Goal: Transaction & Acquisition: Purchase product/service

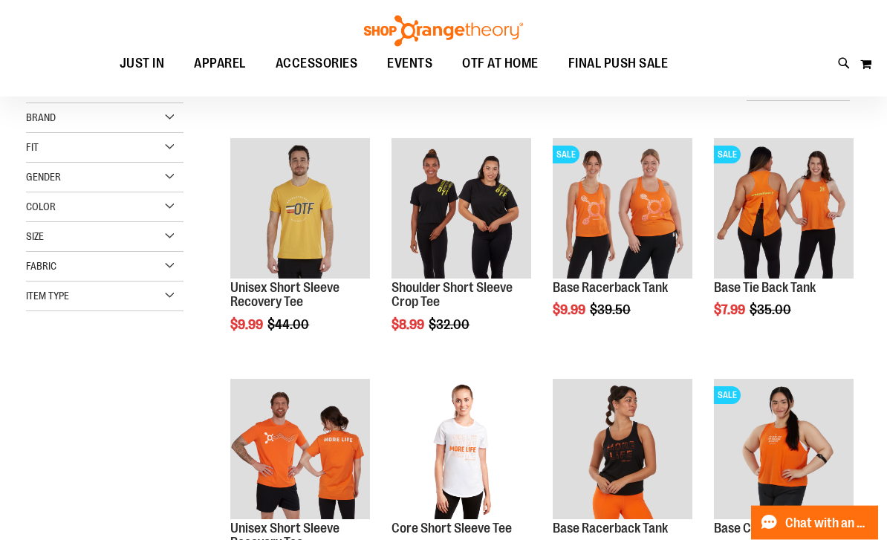
scroll to position [156, 0]
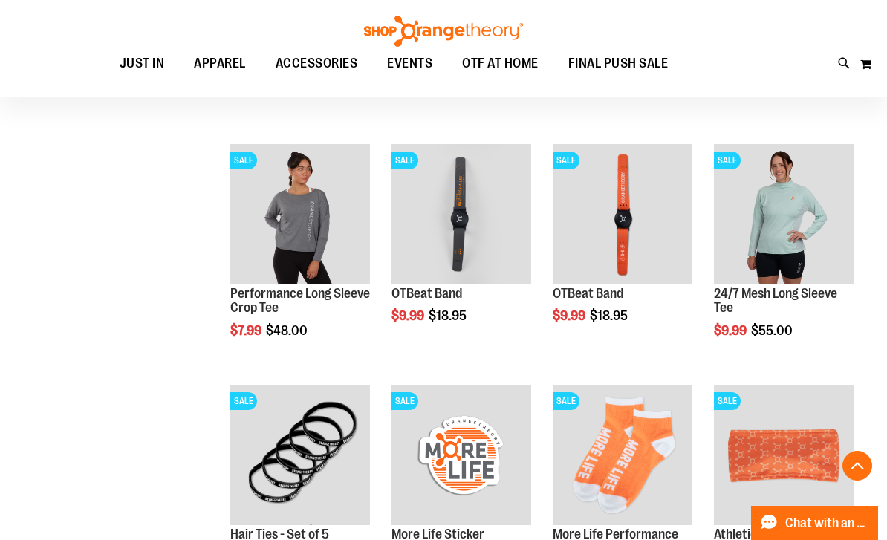
scroll to position [631, 0]
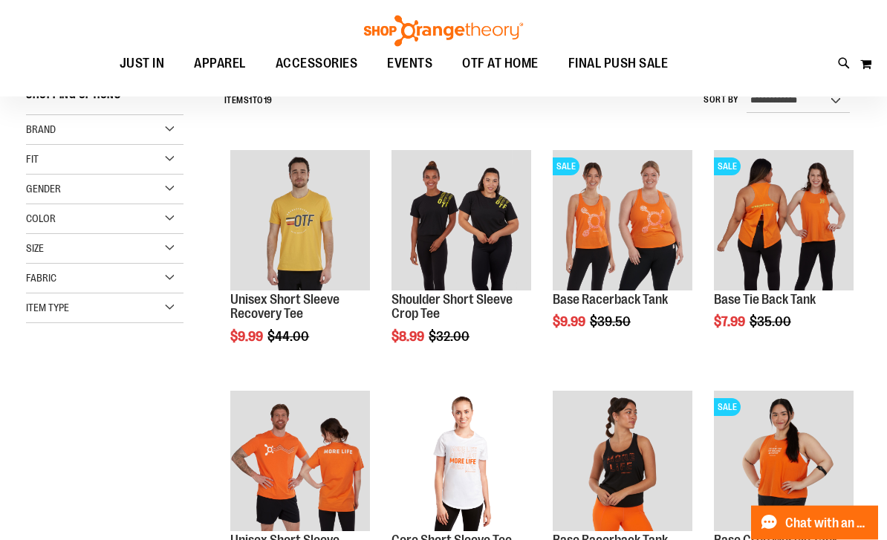
scroll to position [144, 0]
click at [474, 374] on button "Add to Cart" at bounding box center [392, 392] width 163 height 37
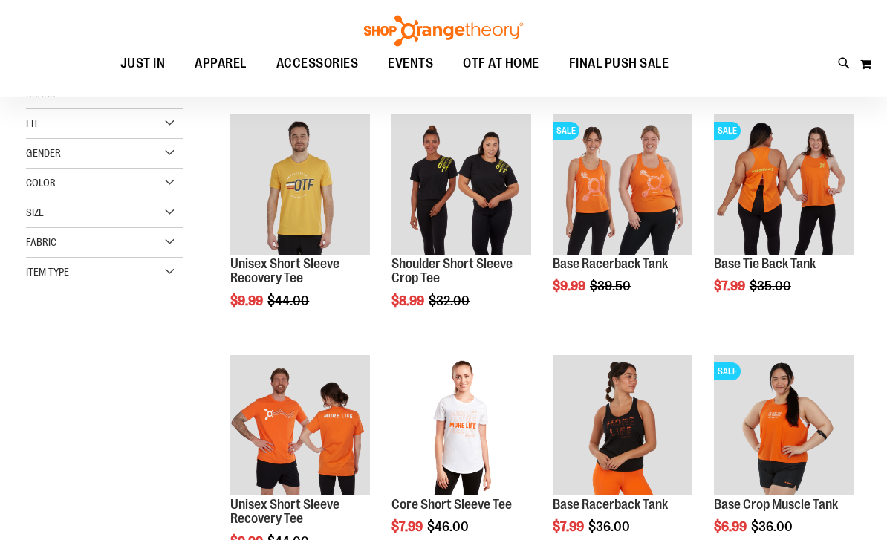
scroll to position [180, 0]
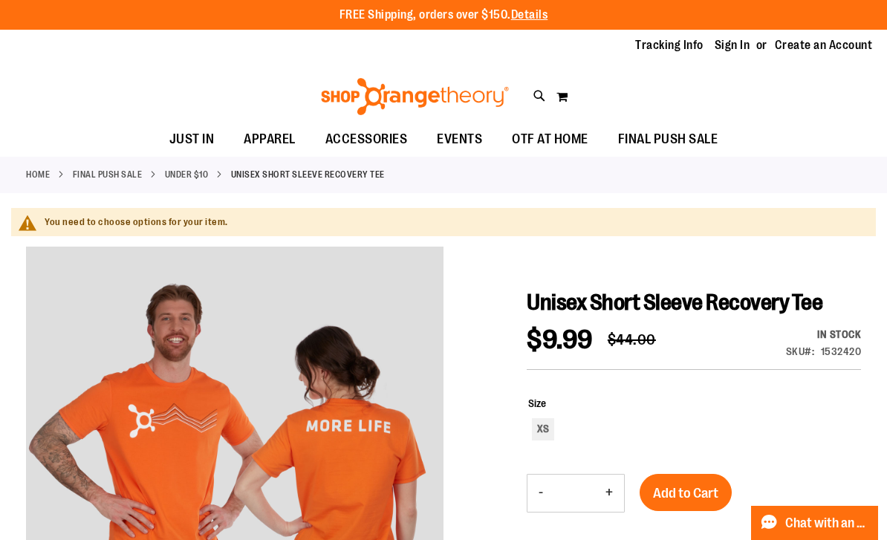
scroll to position [58, 0]
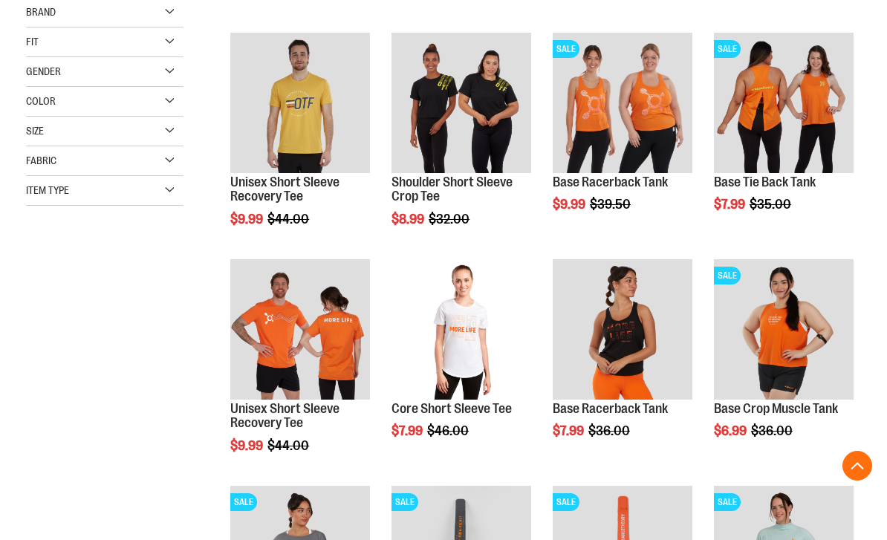
scroll to position [270, 0]
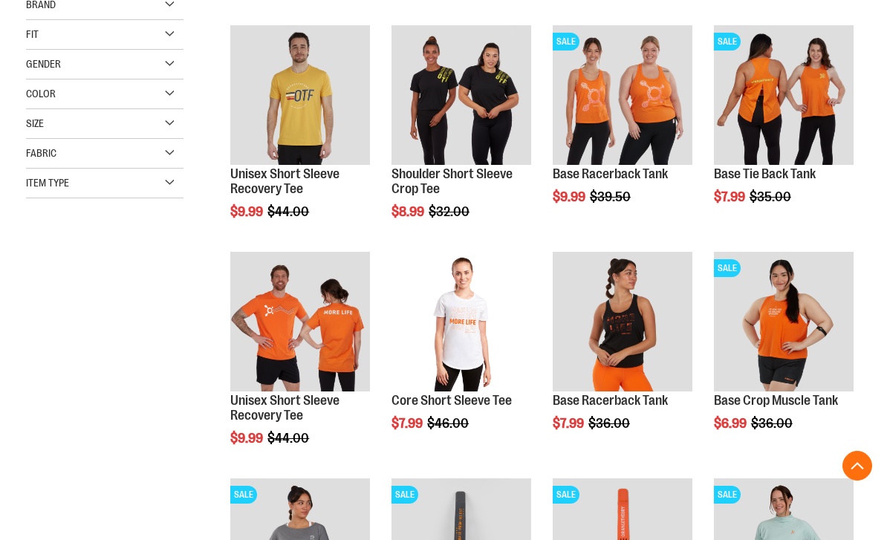
click at [474, 466] on button "Add to Cart" at bounding box center [392, 479] width 163 height 37
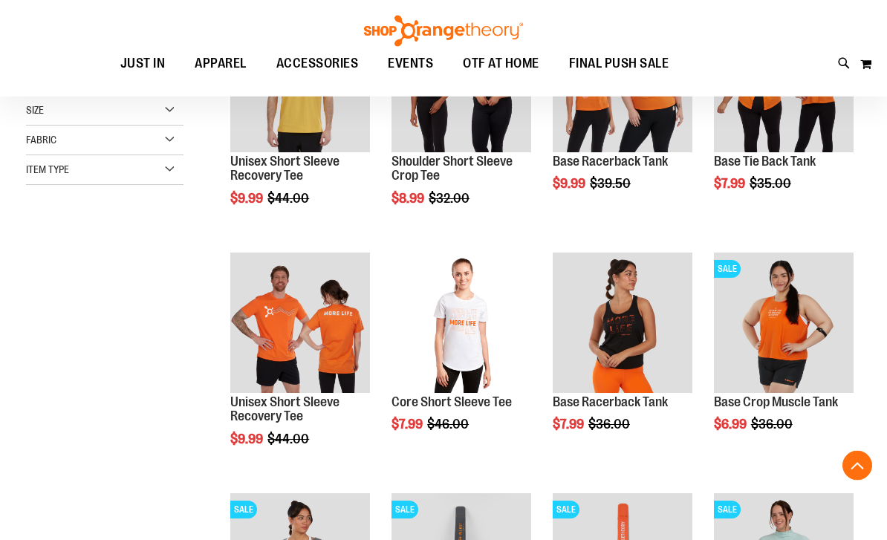
scroll to position [282, 0]
click at [634, 471] on button "Add to Cart" at bounding box center [552, 480] width 163 height 37
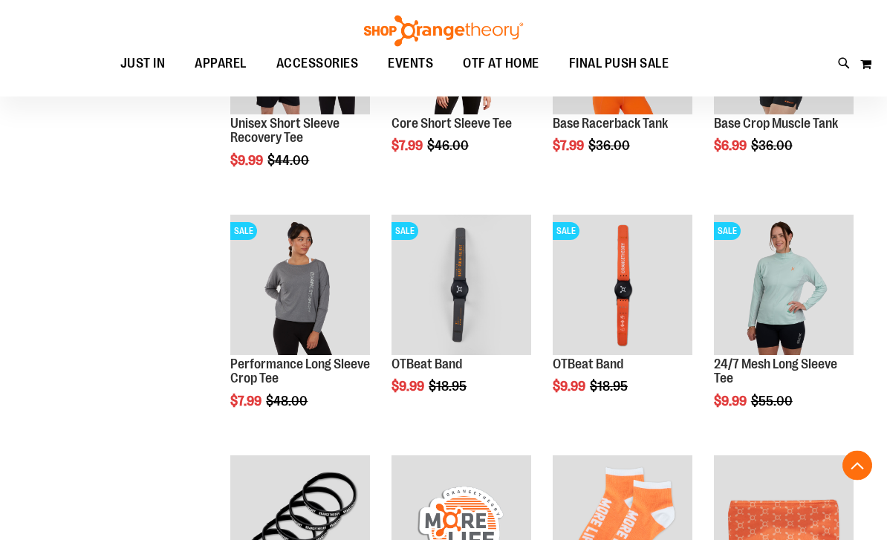
scroll to position [561, 0]
click at [747, 449] on span "Add to Cart" at bounding box center [713, 457] width 65 height 16
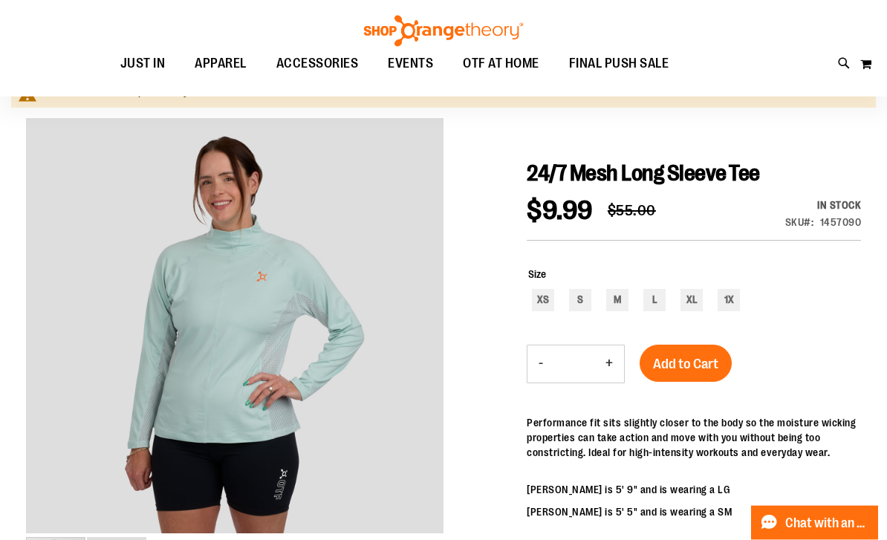
scroll to position [129, 0]
click at [655, 303] on div "L" at bounding box center [654, 300] width 22 height 22
type input "***"
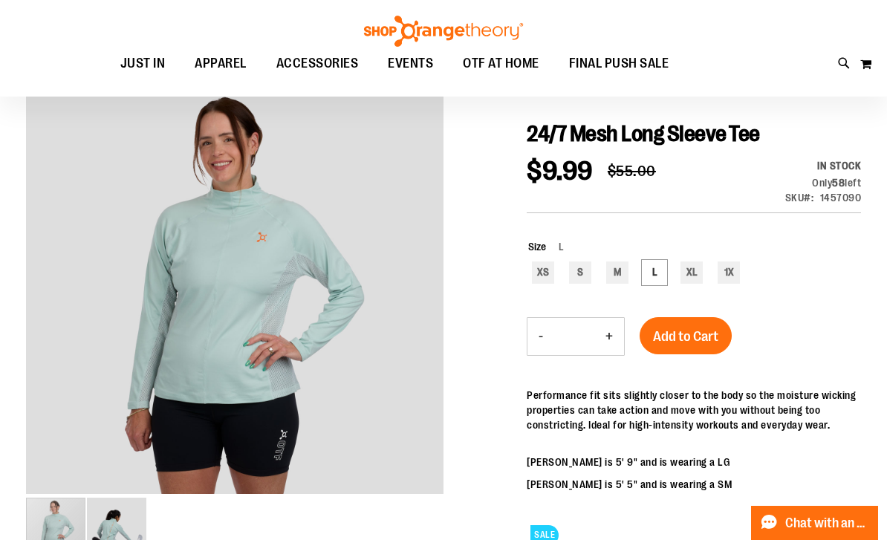
click at [698, 331] on span "Add to Cart" at bounding box center [685, 336] width 65 height 16
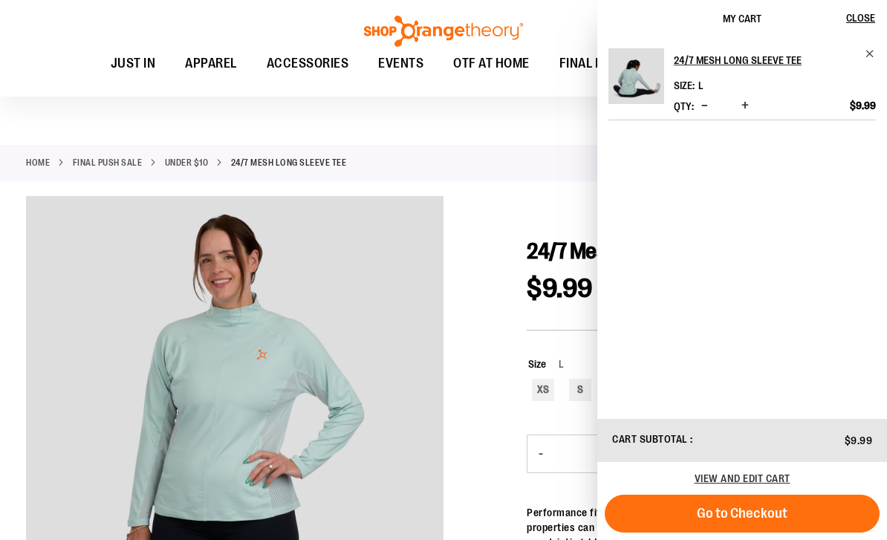
scroll to position [0, 0]
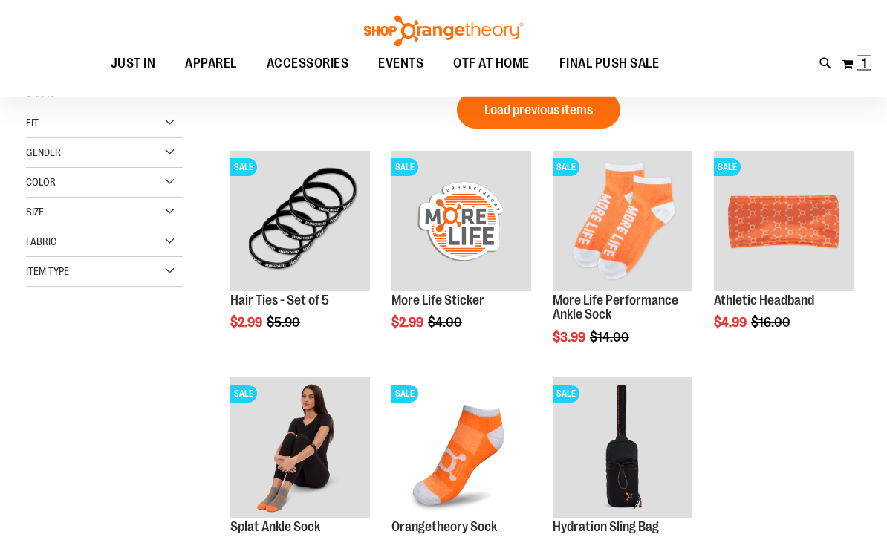
scroll to position [181, 0]
click at [585, 386] on span "Add to Cart" at bounding box center [552, 394] width 65 height 16
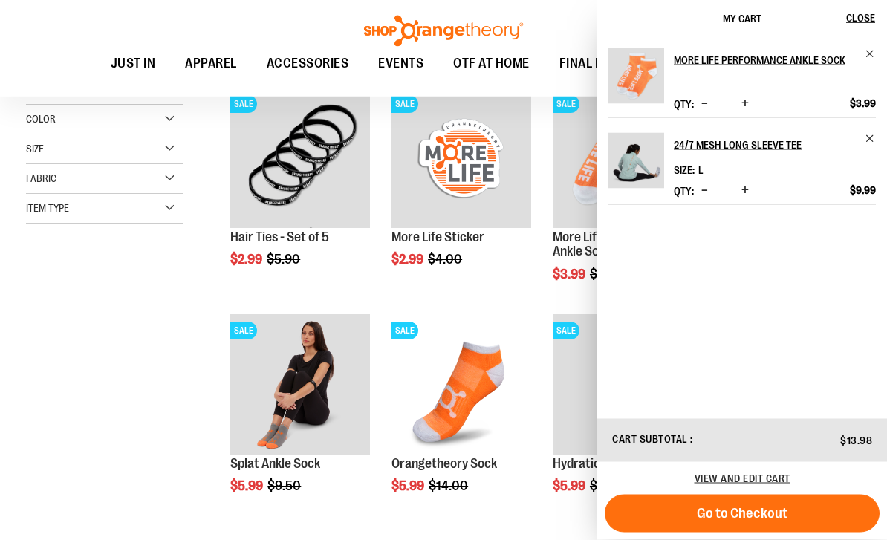
scroll to position [244, 0]
click at [425, 534] on span "Add to Cart" at bounding box center [392, 542] width 65 height 16
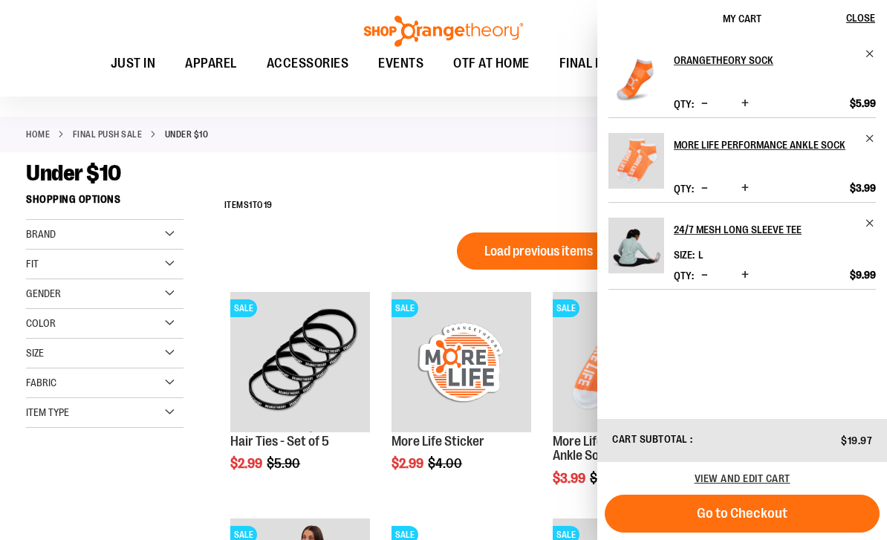
scroll to position [0, 0]
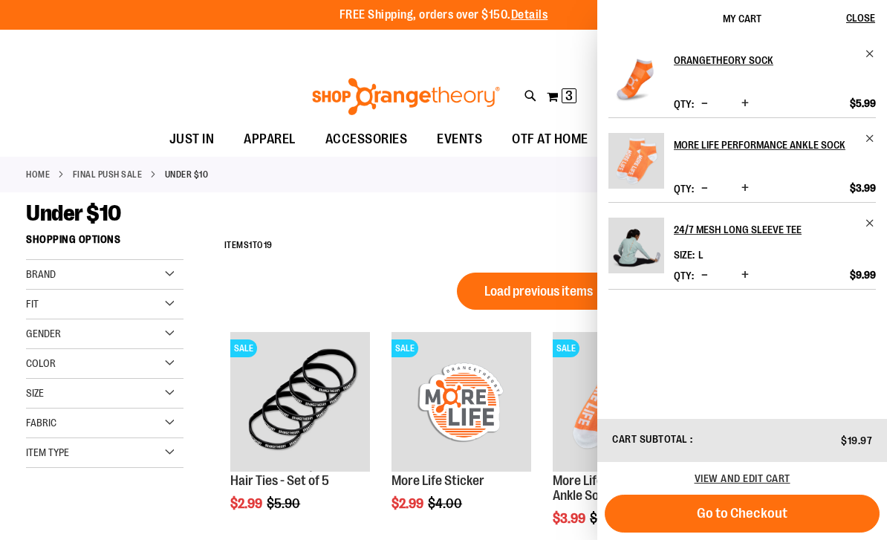
click at [510, 66] on div "Toggle Nav Search Popular Suggestions Advanced Search" at bounding box center [443, 92] width 887 height 60
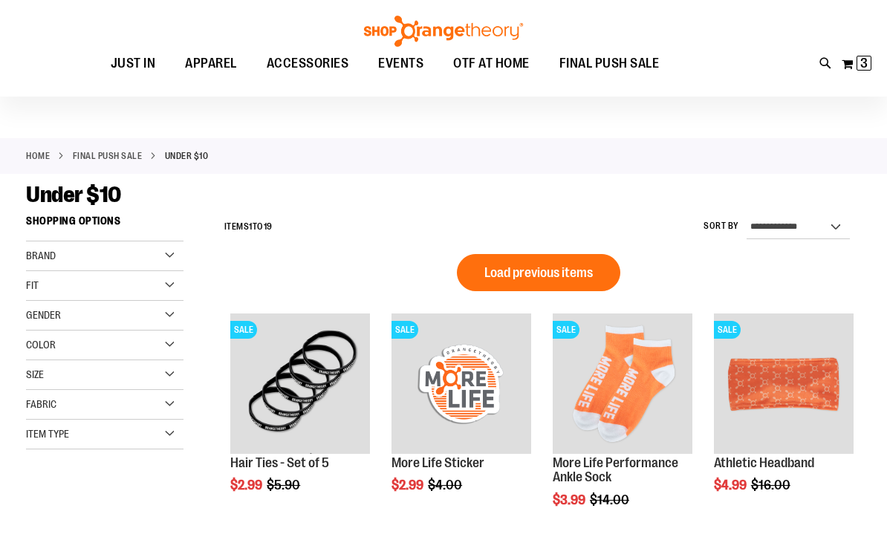
scroll to position [19, 0]
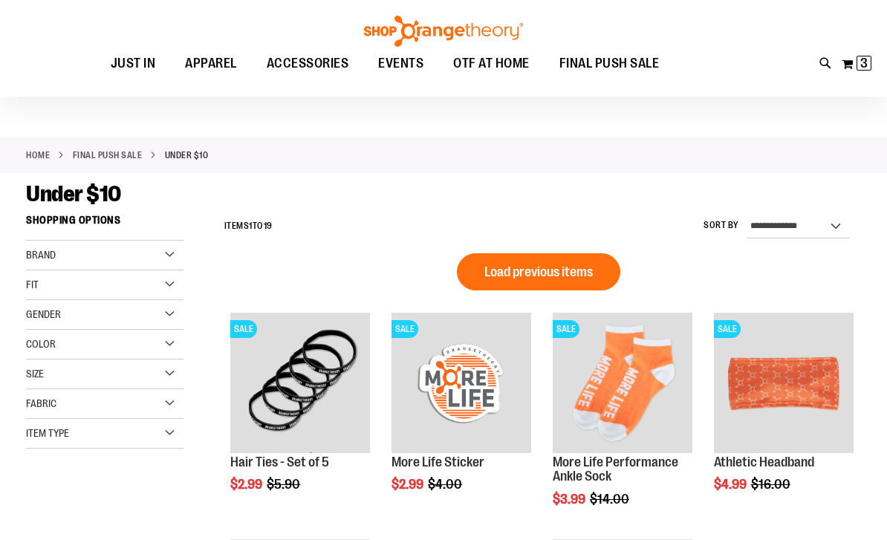
click at [556, 276] on span "Load previous items" at bounding box center [538, 271] width 108 height 15
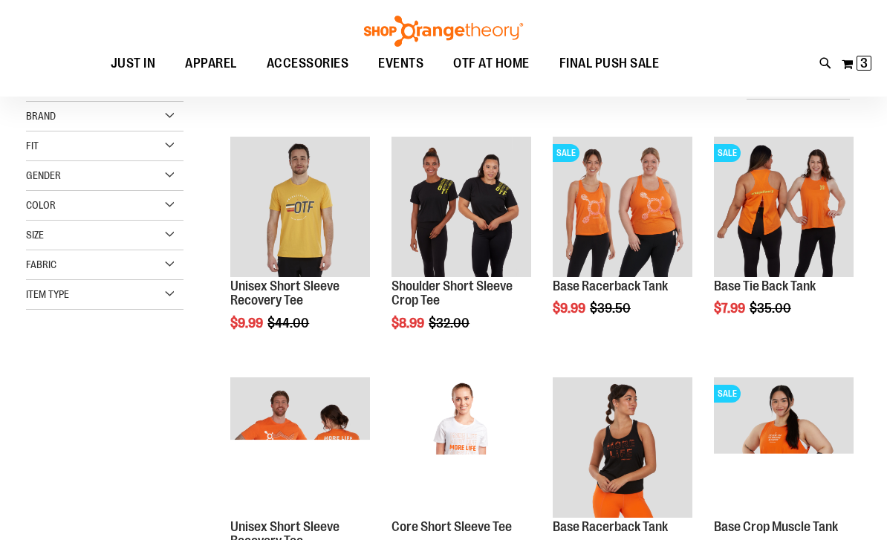
scroll to position [157, 0]
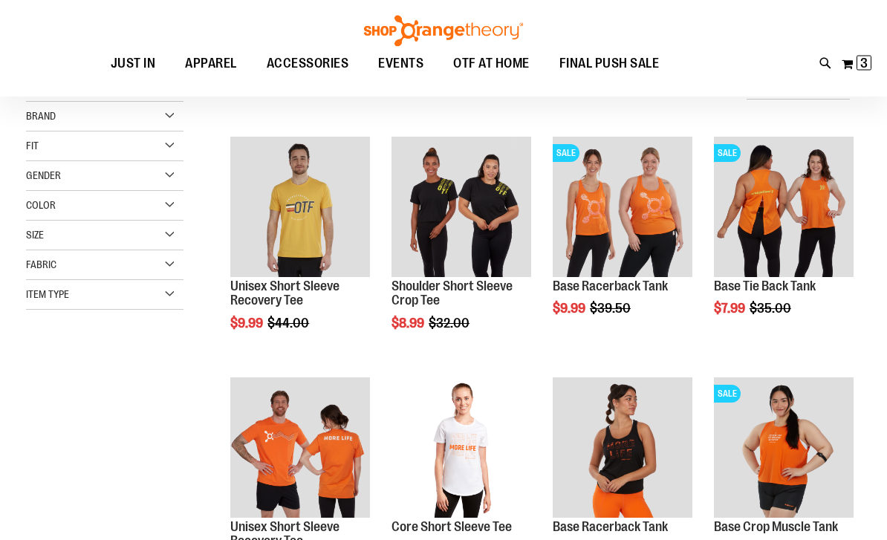
click at [747, 357] on span "Add to Cart" at bounding box center [713, 365] width 65 height 16
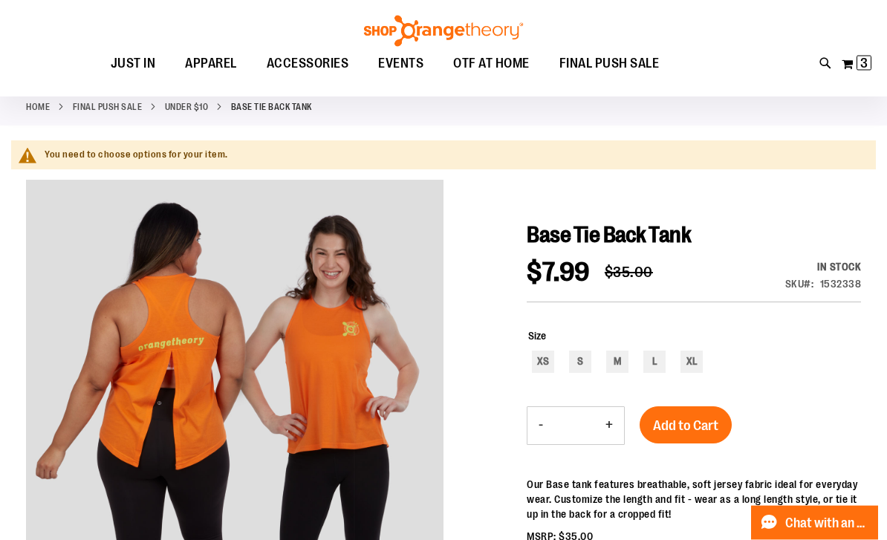
scroll to position [67, 0]
click at [654, 363] on div "L" at bounding box center [654, 362] width 22 height 22
type input "***"
click at [703, 428] on span "Add to Cart" at bounding box center [685, 426] width 65 height 16
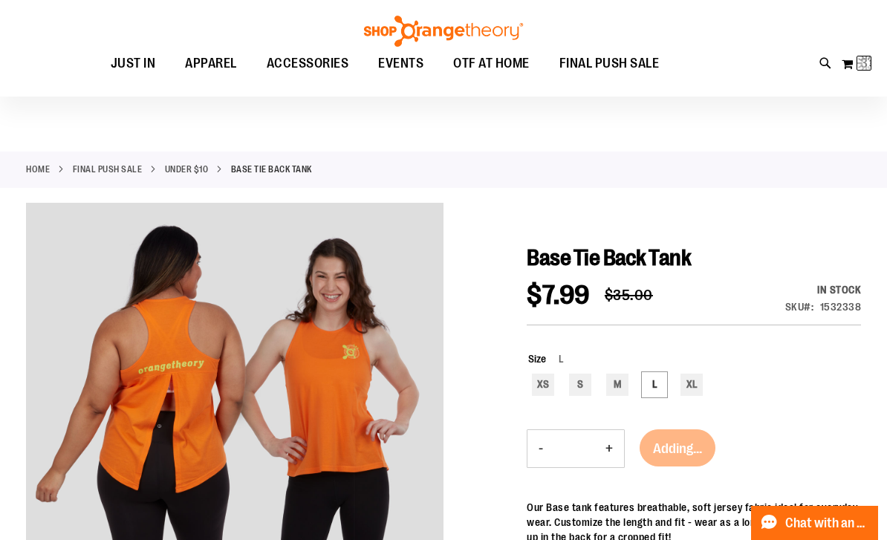
scroll to position [0, 0]
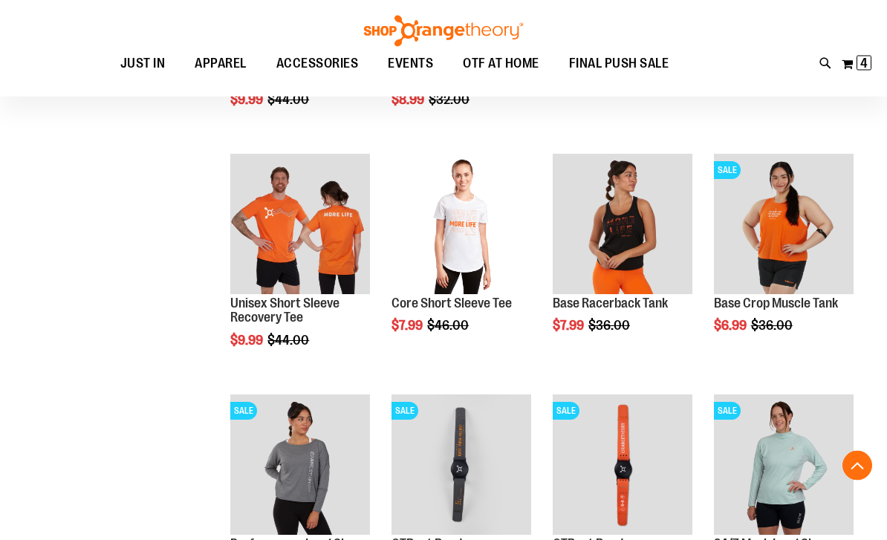
scroll to position [225, 0]
click at [747, 374] on span "Add to Cart" at bounding box center [713, 382] width 65 height 16
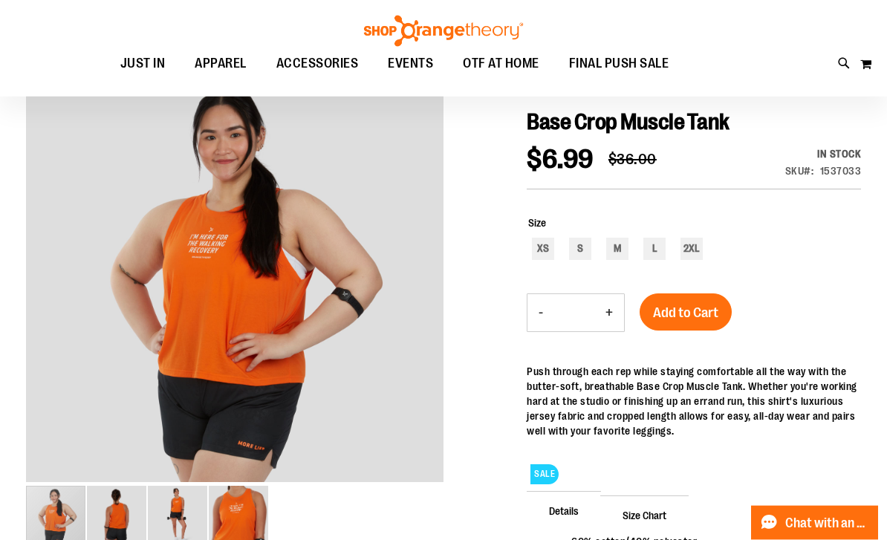
scroll to position [140, 0]
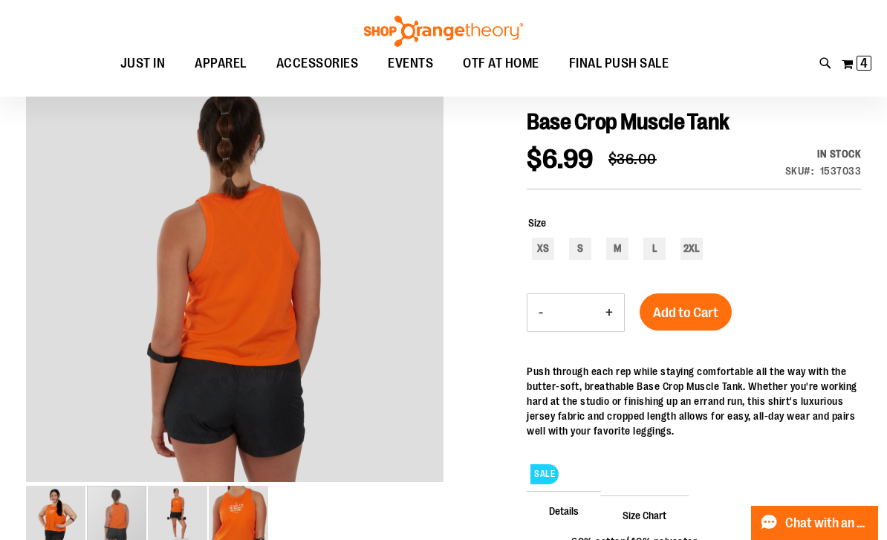
click at [124, 519] on img "image 2 of 4" at bounding box center [116, 515] width 59 height 59
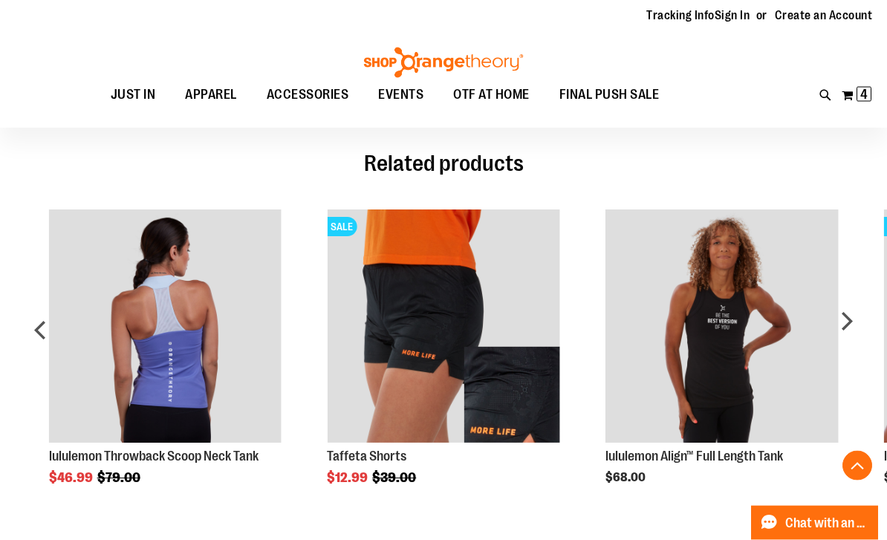
scroll to position [661, 0]
click at [487, 358] on img "Product Page Link" at bounding box center [443, 326] width 233 height 233
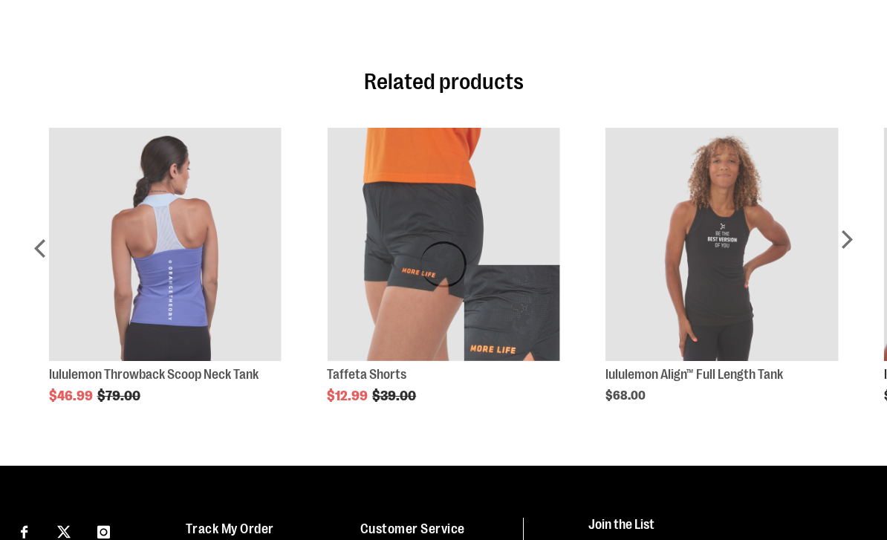
scroll to position [709, 0]
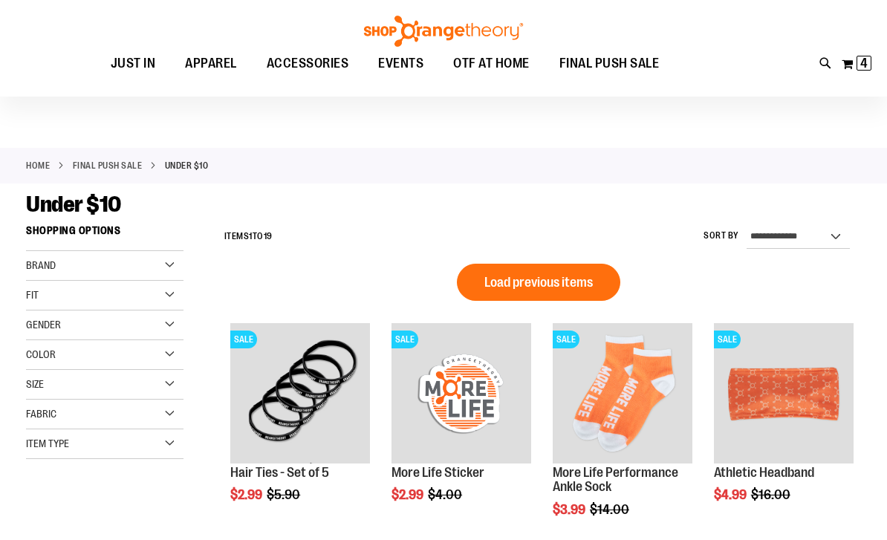
scroll to position [4, 0]
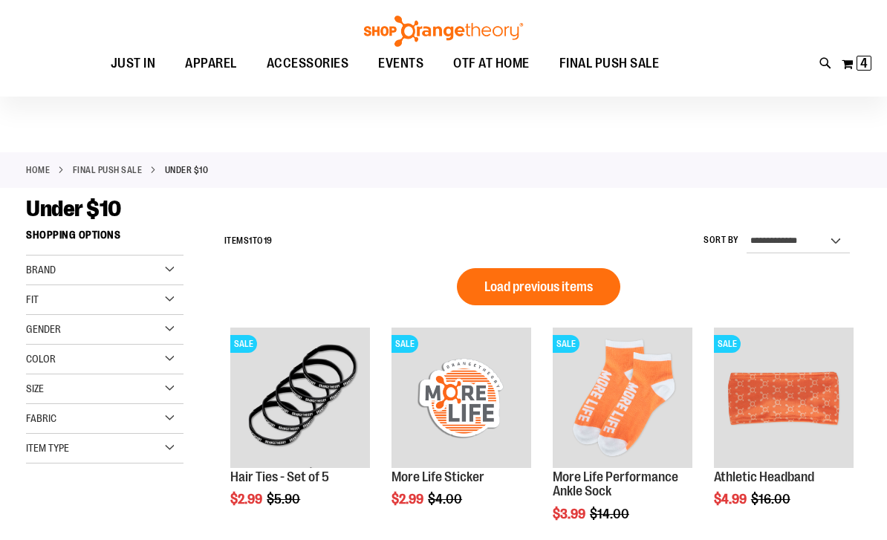
click at [583, 293] on span "Load previous items" at bounding box center [538, 286] width 108 height 15
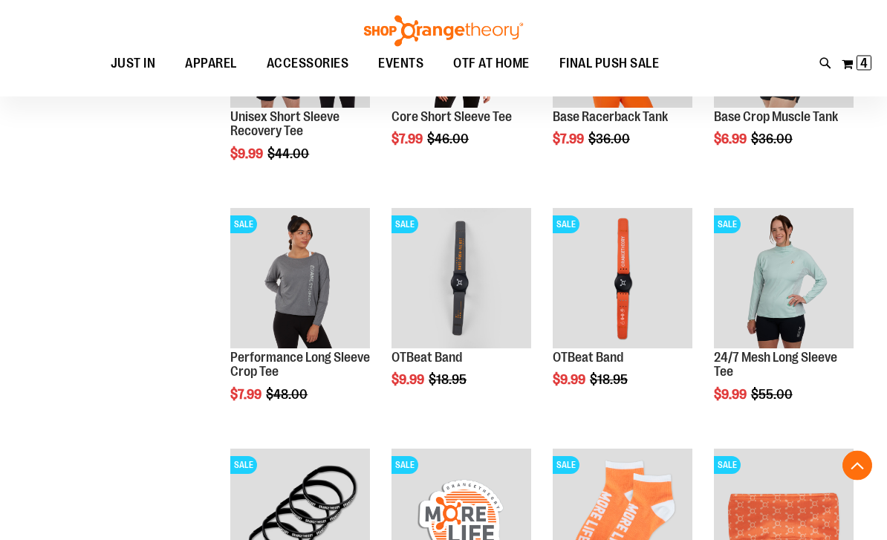
scroll to position [568, 0]
click at [264, 443] on span "Add to Cart" at bounding box center [230, 451] width 65 height 16
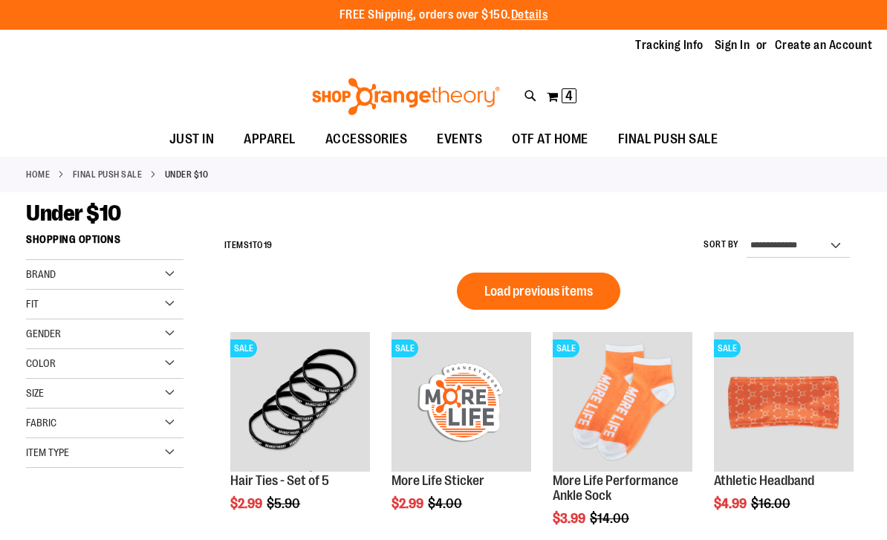
click at [121, 172] on link "FINAL PUSH SALE" at bounding box center [108, 174] width 70 height 13
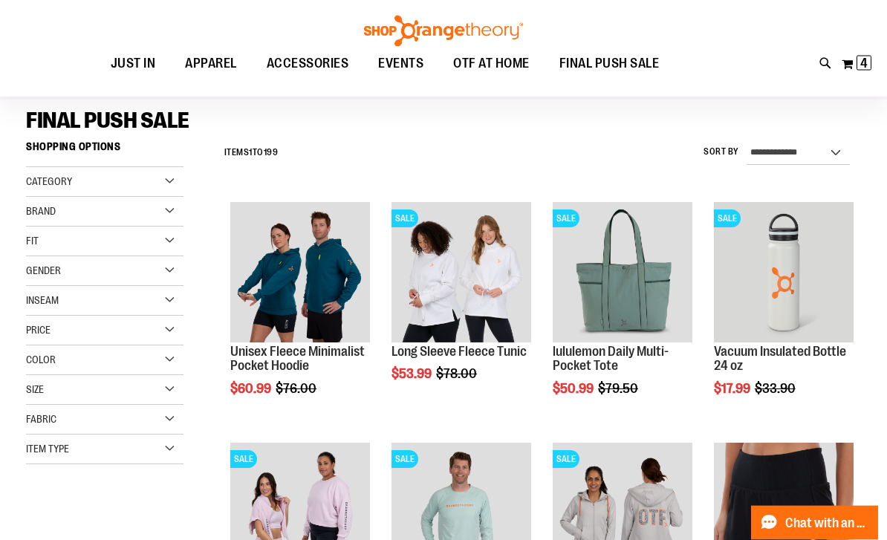
scroll to position [104, 0]
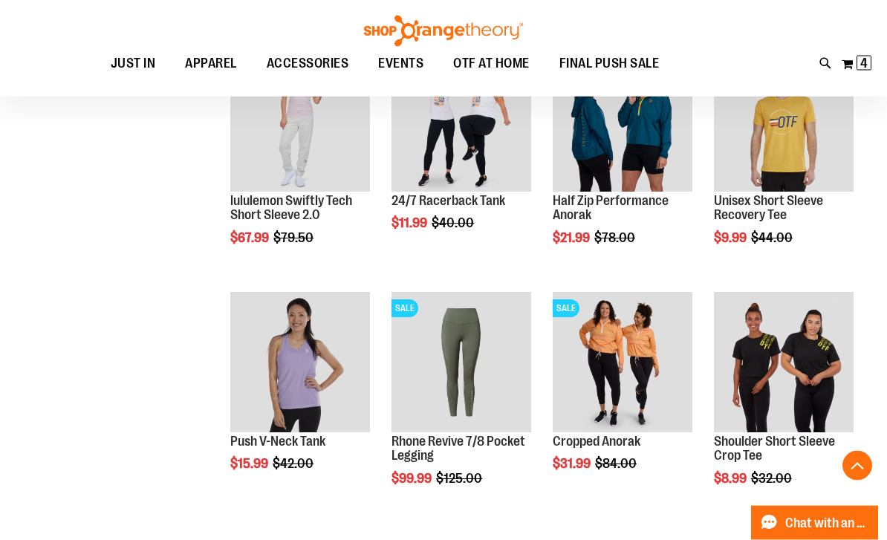
scroll to position [725, 0]
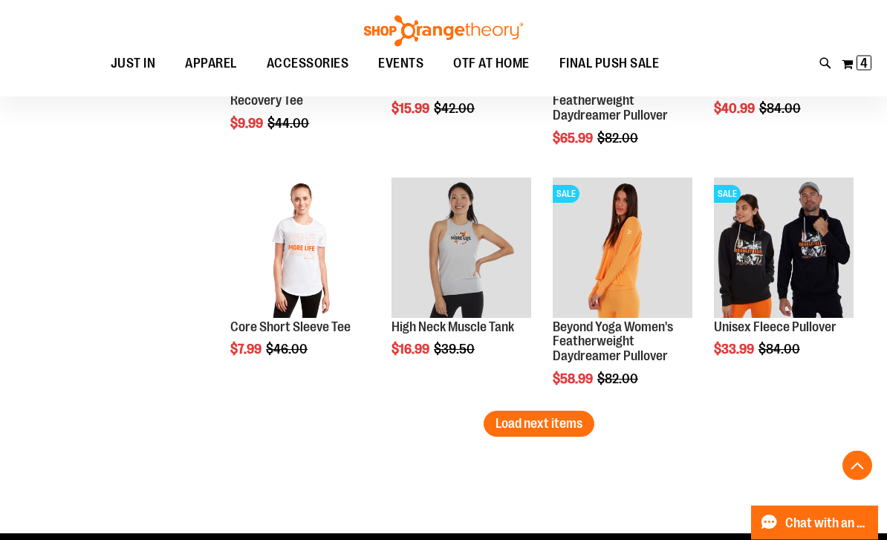
scroll to position [2042, 0]
click at [530, 426] on span "Load next items" at bounding box center [539, 423] width 87 height 15
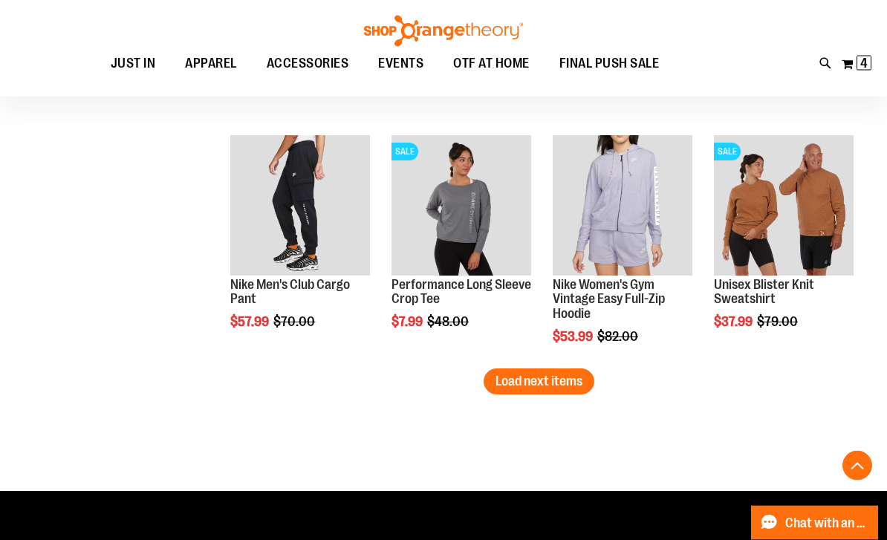
scroll to position [2807, 0]
click at [556, 383] on span "Load next items" at bounding box center [539, 381] width 87 height 15
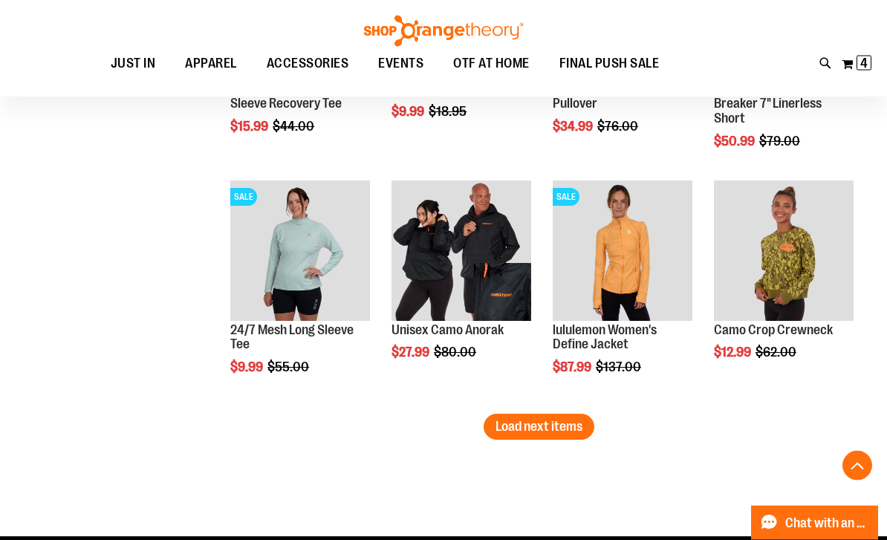
scroll to position [3483, 0]
click at [567, 432] on span "Load next items" at bounding box center [539, 427] width 87 height 15
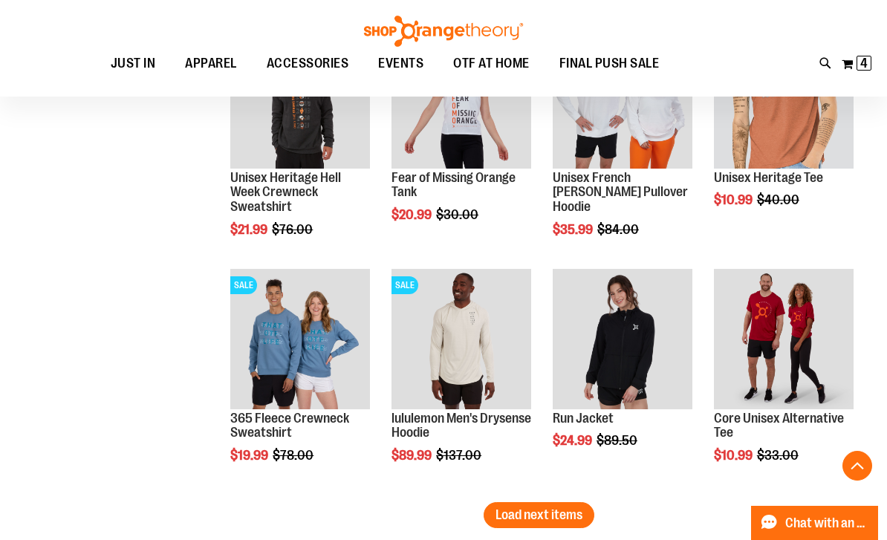
scroll to position [4116, 0]
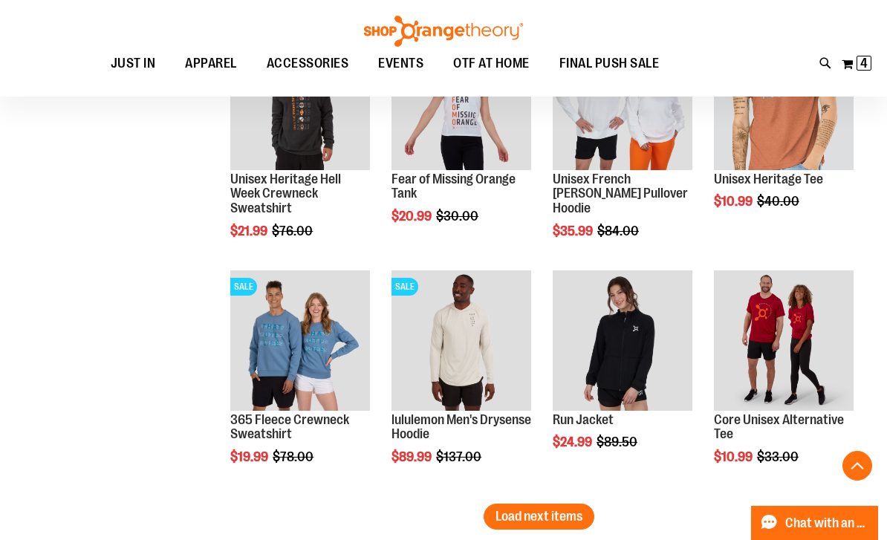
click at [551, 516] on span "Load next items" at bounding box center [539, 516] width 87 height 15
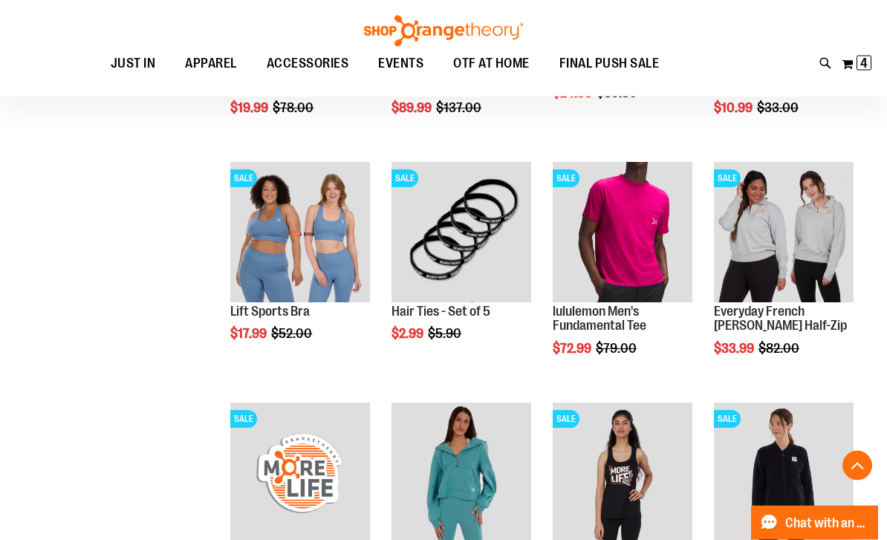
scroll to position [4467, 0]
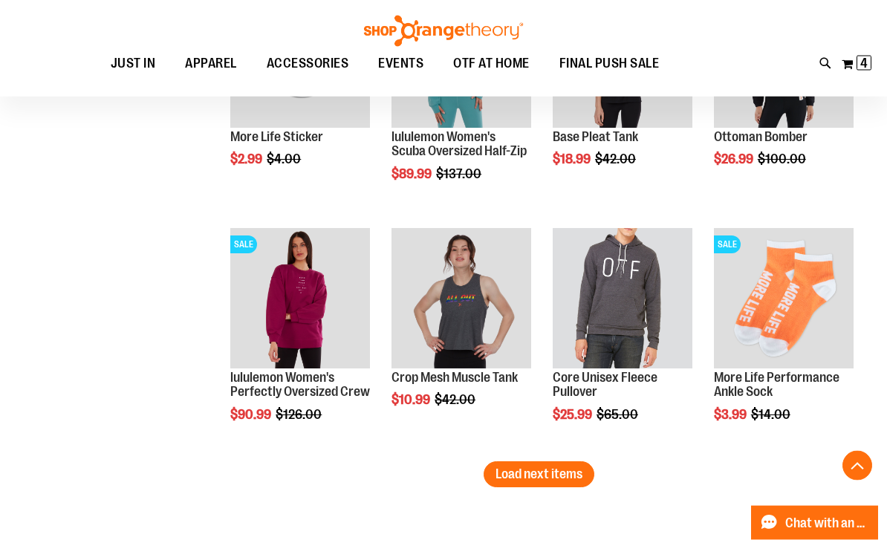
click at [549, 473] on span "Load next items" at bounding box center [539, 474] width 87 height 15
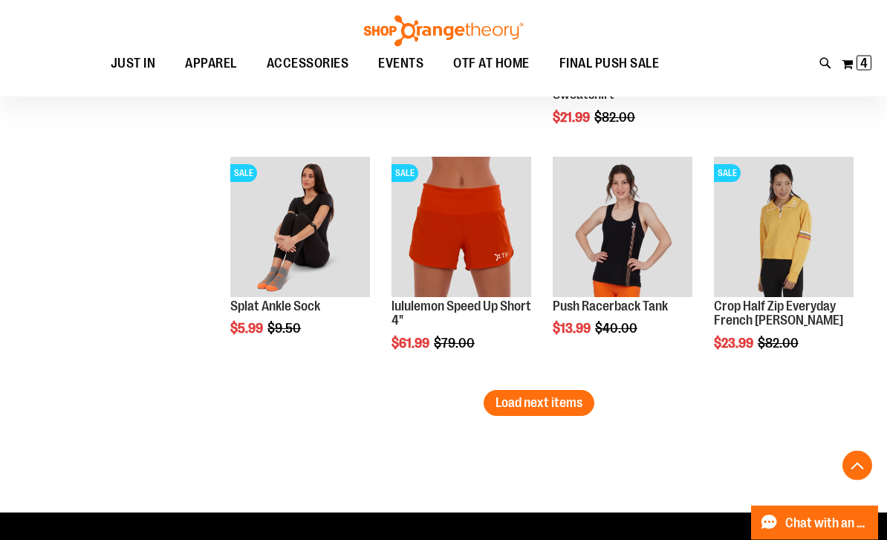
scroll to position [5674, 0]
click at [541, 394] on button "Load next items" at bounding box center [539, 403] width 111 height 26
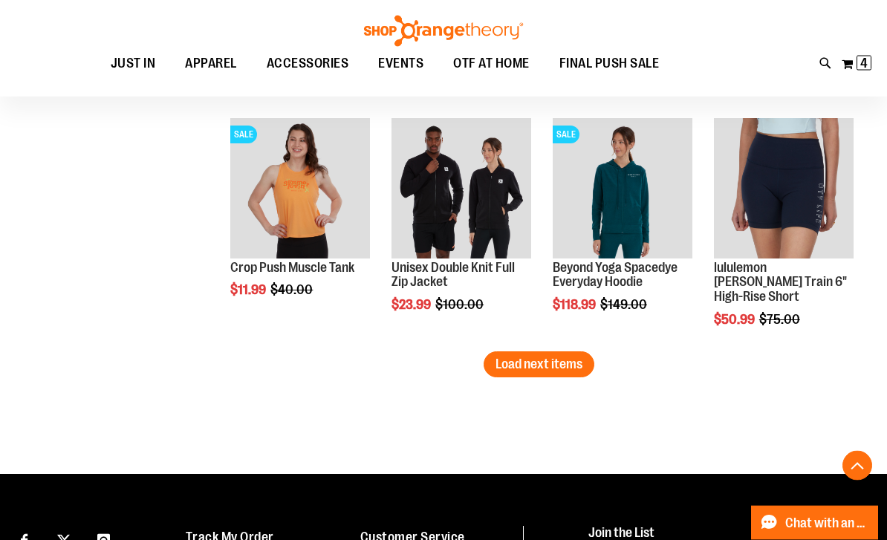
scroll to position [6435, 0]
click at [560, 362] on span "Load next items" at bounding box center [539, 364] width 87 height 15
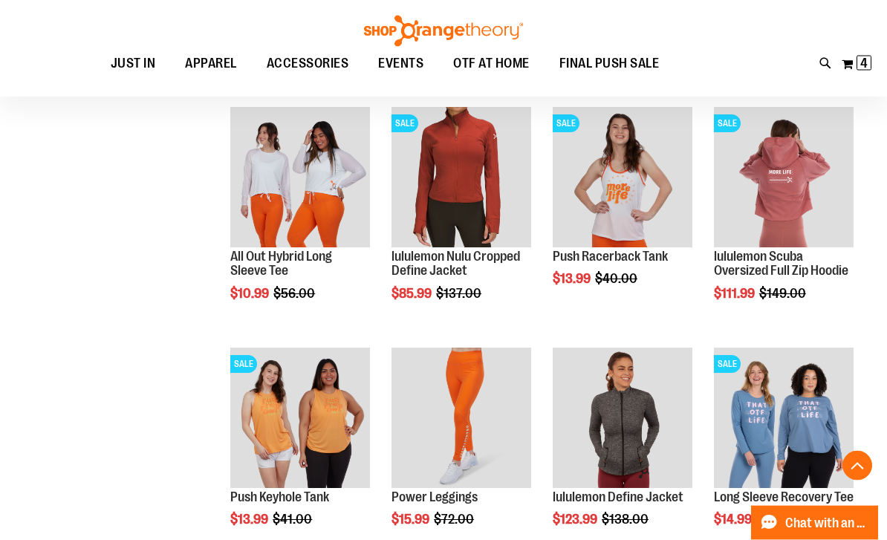
scroll to position [6687, 0]
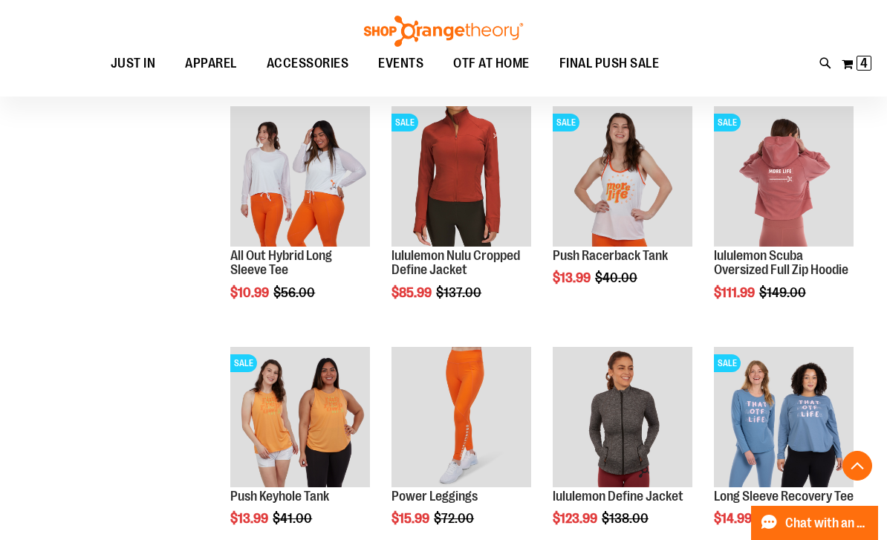
click at [264, 341] on span "Add to Cart" at bounding box center [230, 349] width 65 height 16
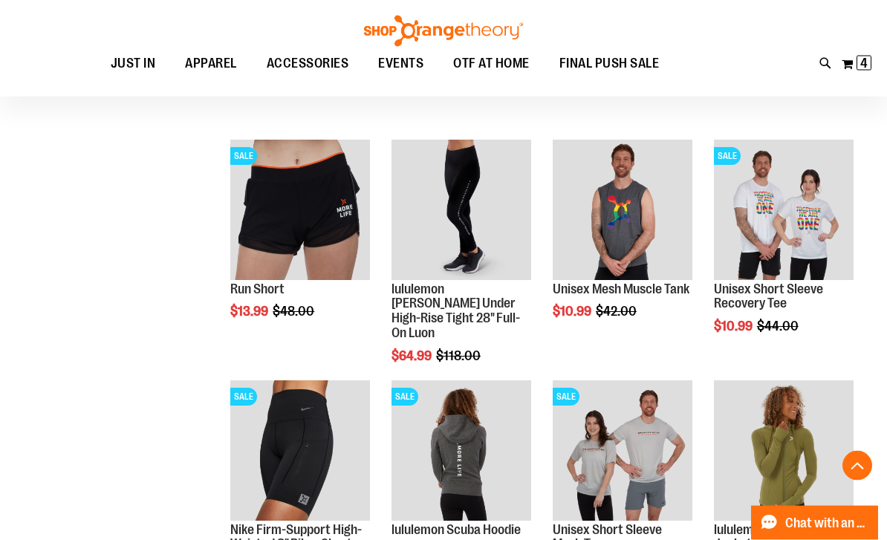
scroll to position [914, 0]
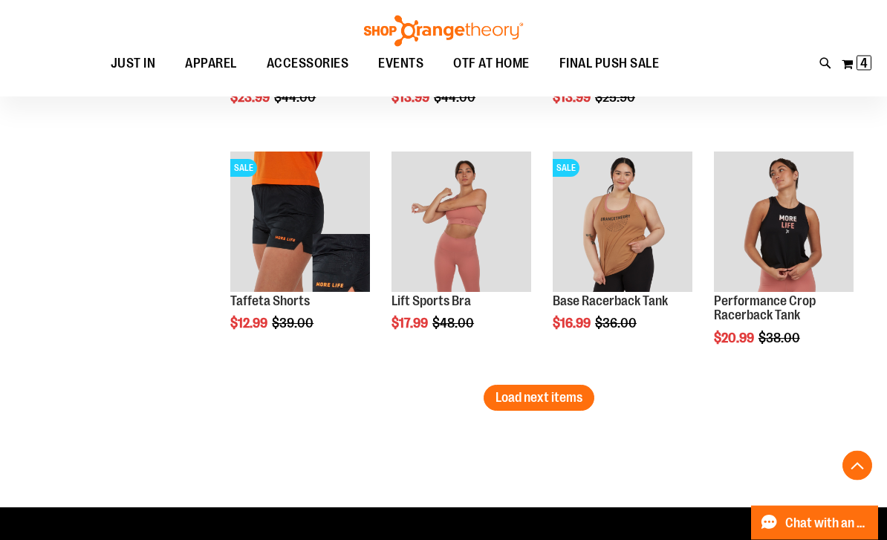
scroll to position [2106, 0]
click at [553, 405] on span "Load next items" at bounding box center [539, 397] width 87 height 15
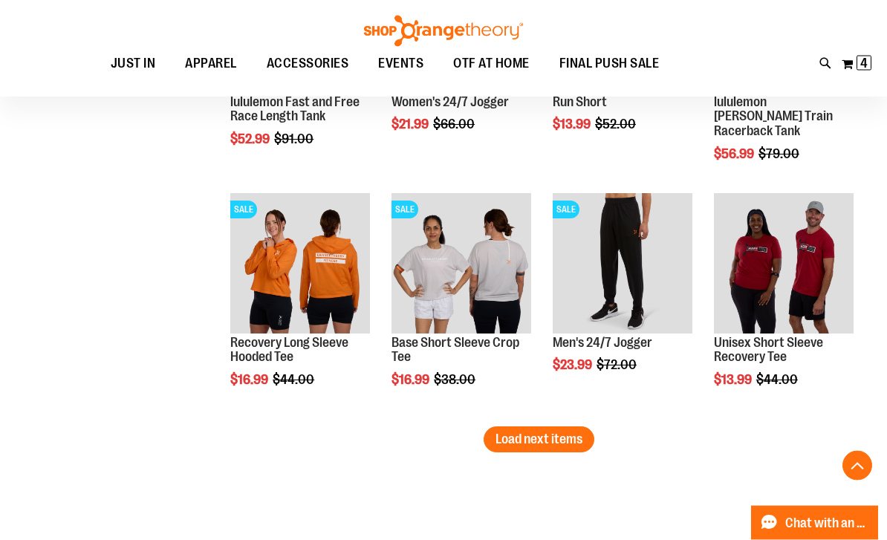
scroll to position [2786, 0]
click at [425, 428] on span "Add to Cart" at bounding box center [392, 436] width 65 height 16
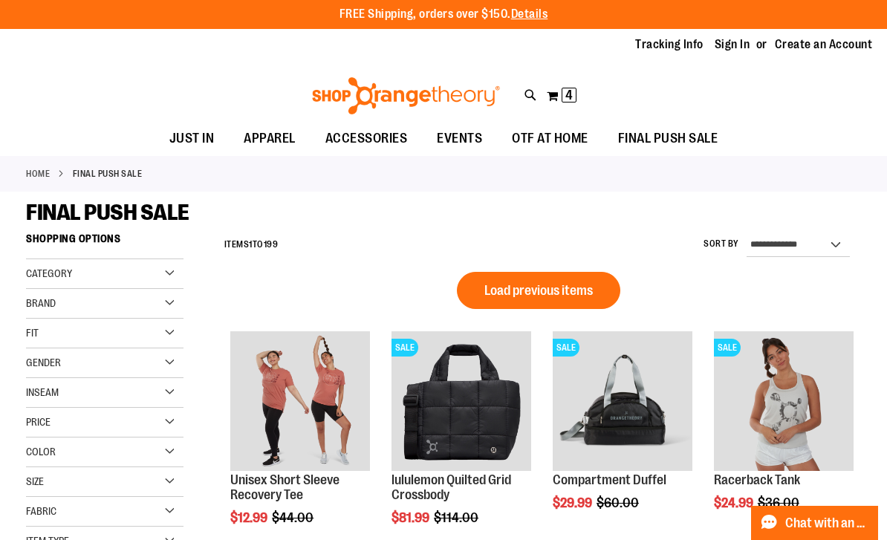
scroll to position [30, 0]
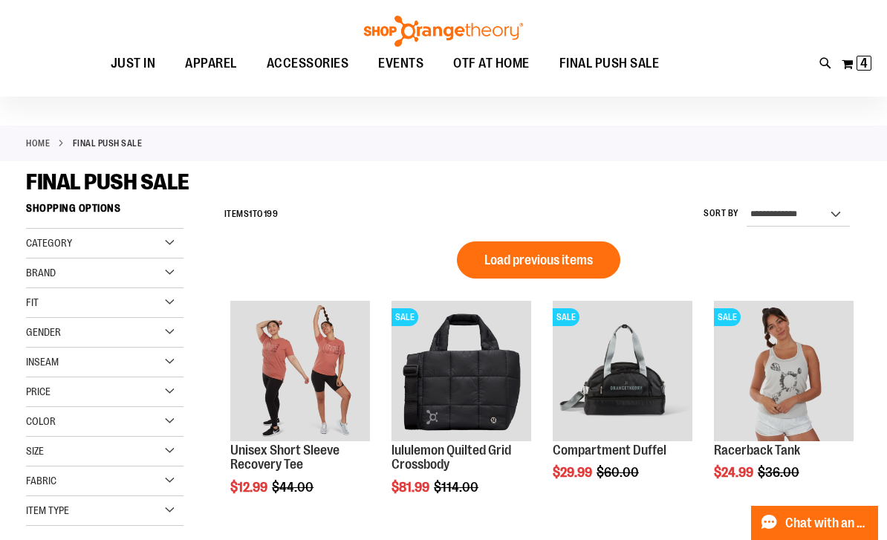
click at [174, 392] on div "Price" at bounding box center [105, 392] width 158 height 30
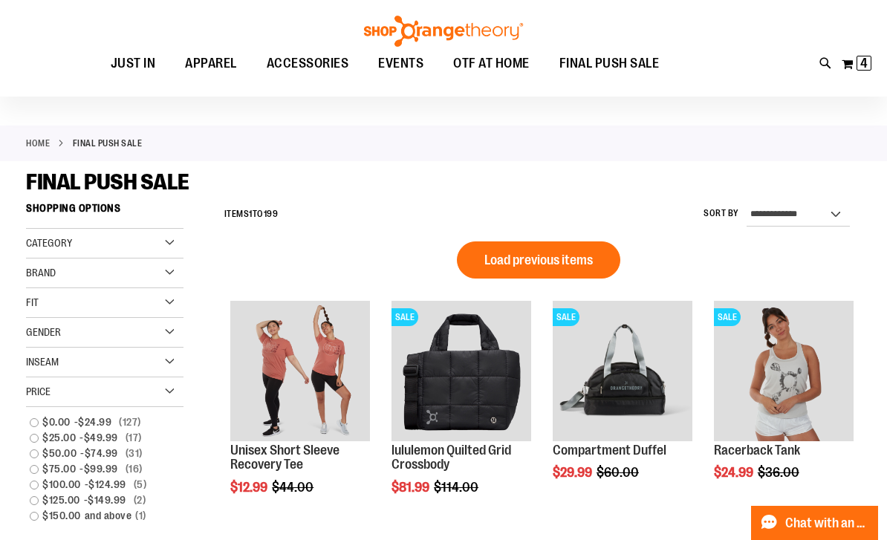
click at [38, 442] on link "$25.00 - $49.99 17 items" at bounding box center [97, 438] width 151 height 16
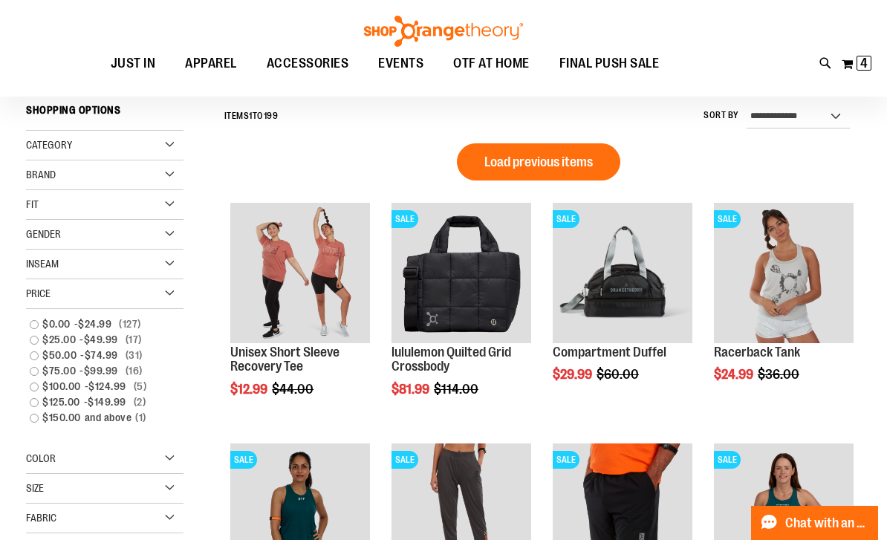
scroll to position [130, 0]
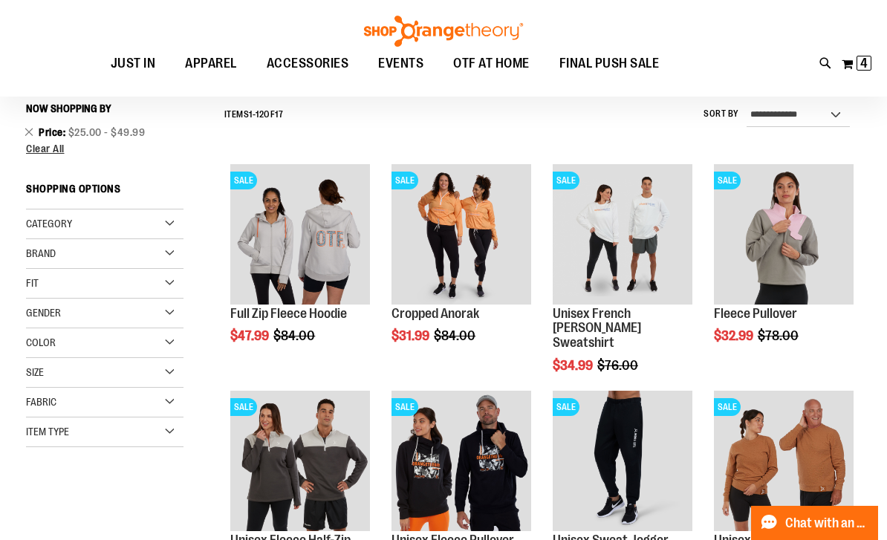
click at [58, 151] on span "Clear All" at bounding box center [45, 149] width 39 height 12
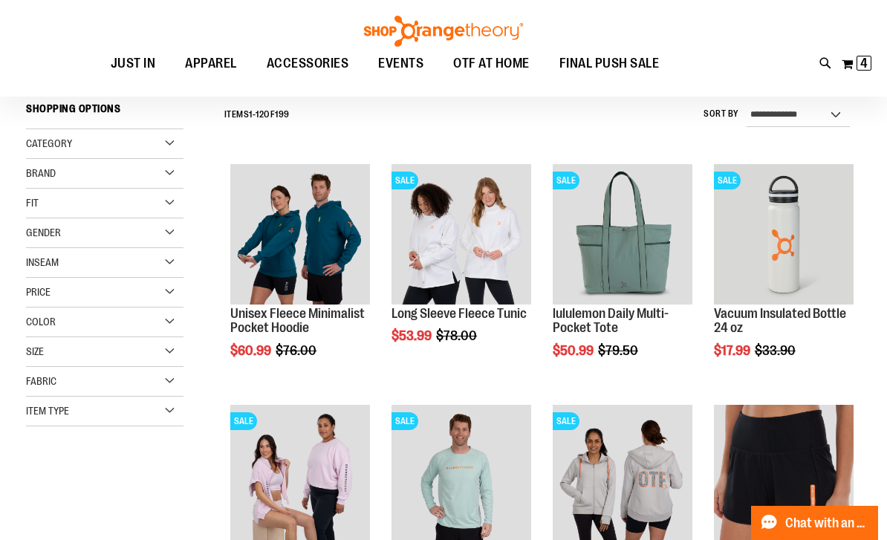
click at [175, 292] on div "Price" at bounding box center [105, 293] width 158 height 30
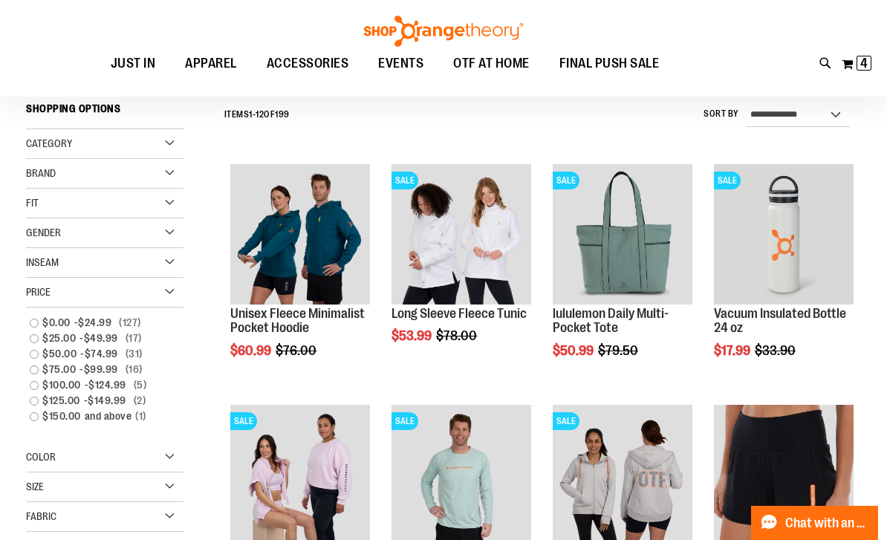
click at [37, 325] on link "$0.00 - $24.99 127 items" at bounding box center [97, 323] width 151 height 16
click at [64, 319] on span "$0.00" at bounding box center [58, 323] width 32 height 16
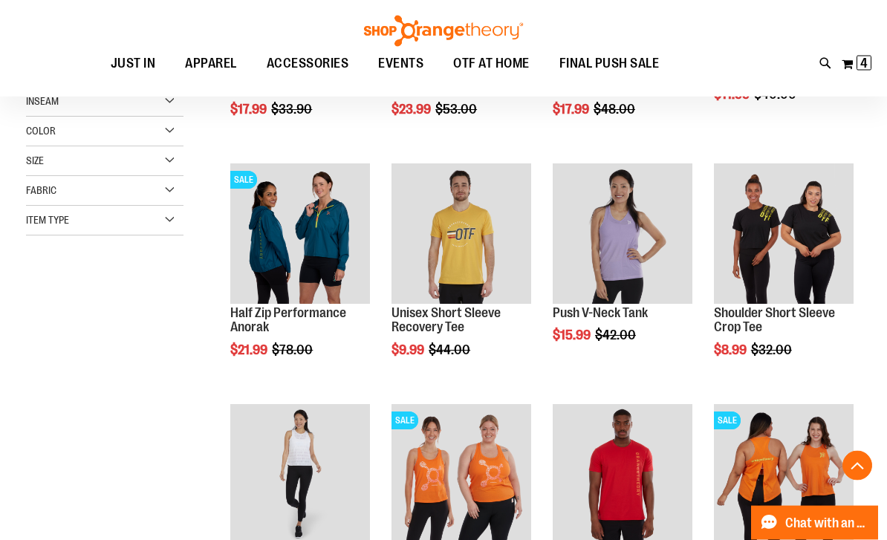
scroll to position [371, 0]
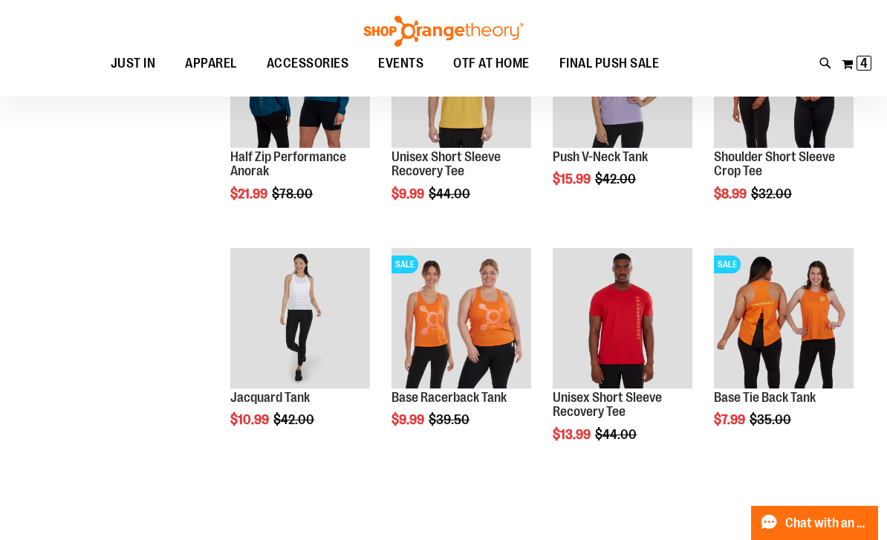
scroll to position [179, 0]
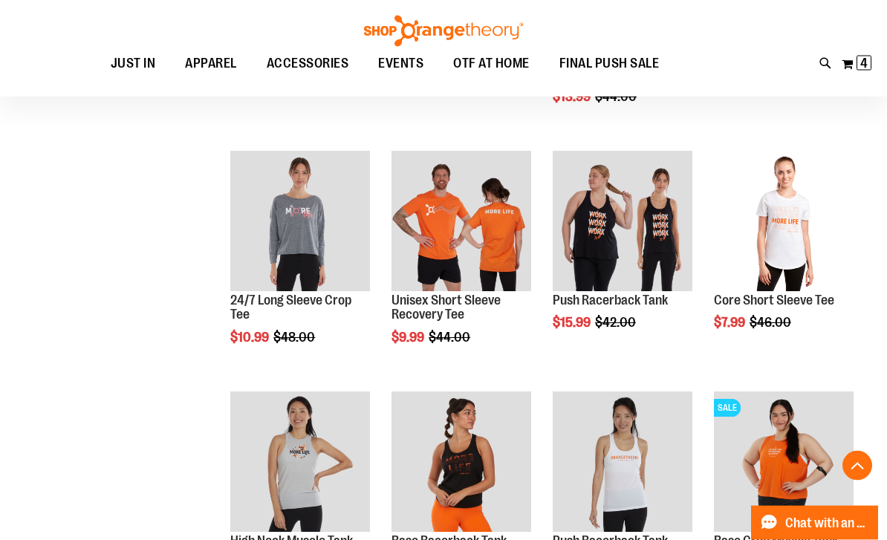
scroll to position [710, 0]
click at [585, 371] on span "Add to Cart" at bounding box center [552, 379] width 65 height 16
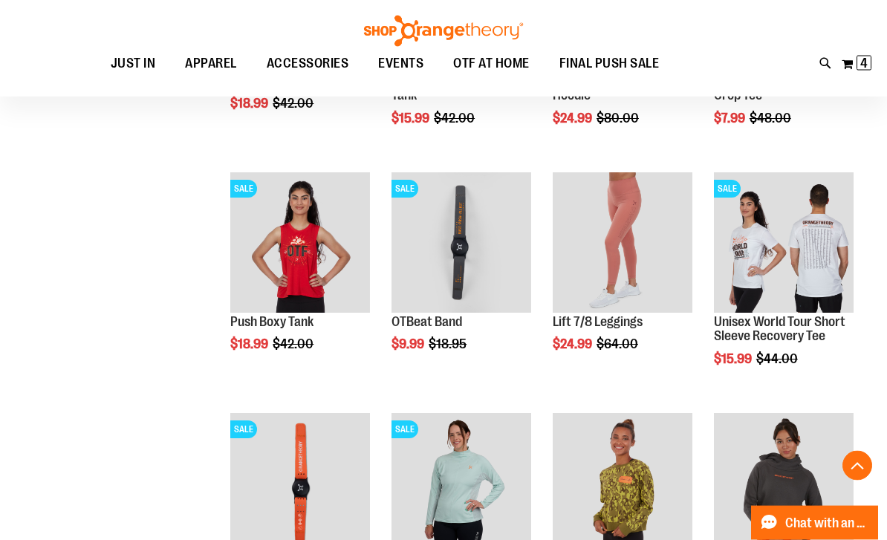
scroll to position [871, 0]
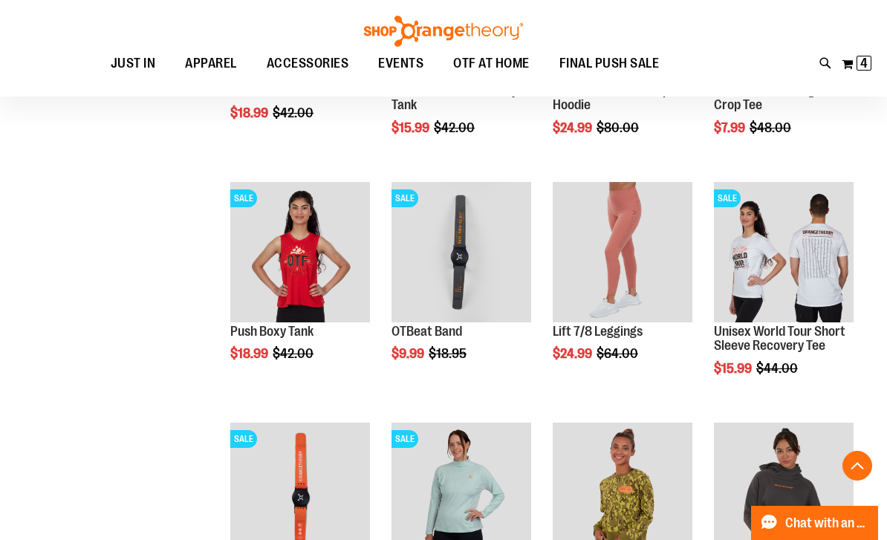
click at [800, 240] on img "product" at bounding box center [784, 252] width 140 height 140
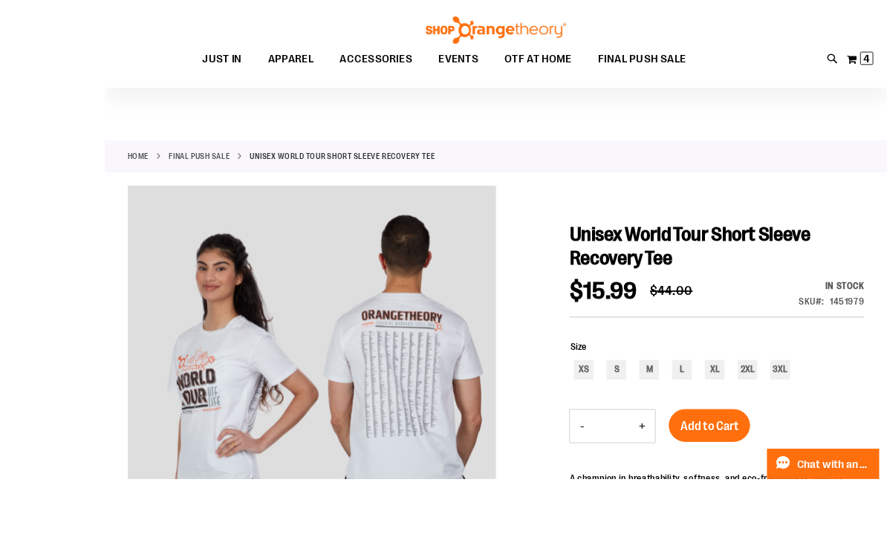
scroll to position [138, 0]
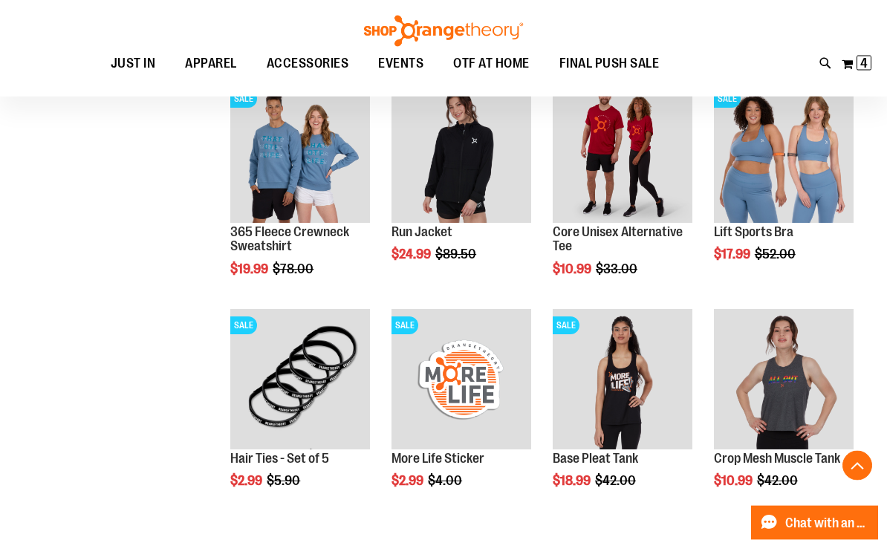
scroll to position [929, 0]
click at [815, 380] on img "product" at bounding box center [784, 379] width 140 height 140
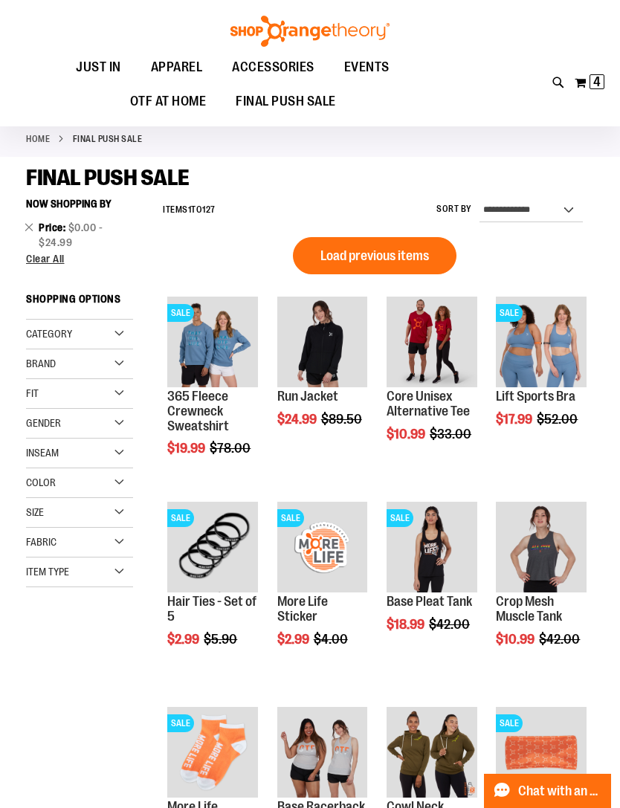
scroll to position [39, 0]
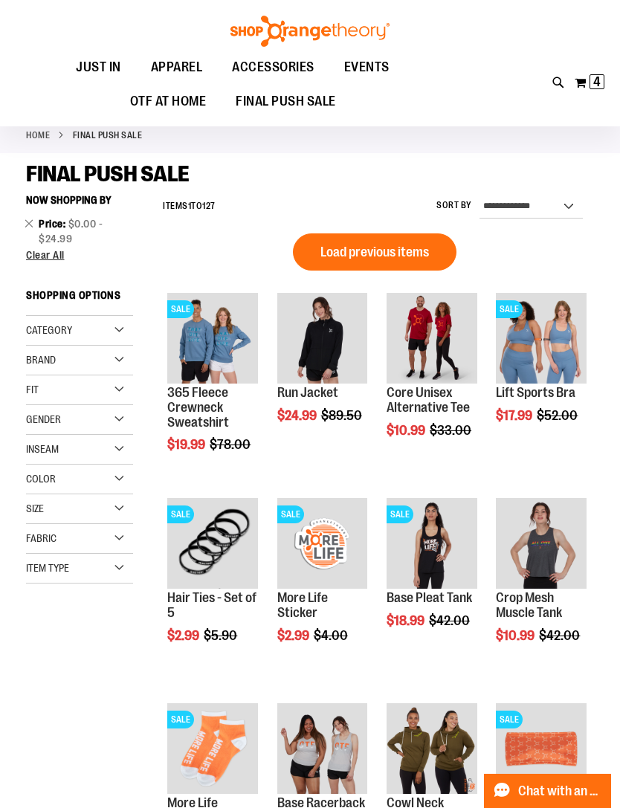
click at [420, 480] on span "Add to Cart" at bounding box center [386, 486] width 65 height 16
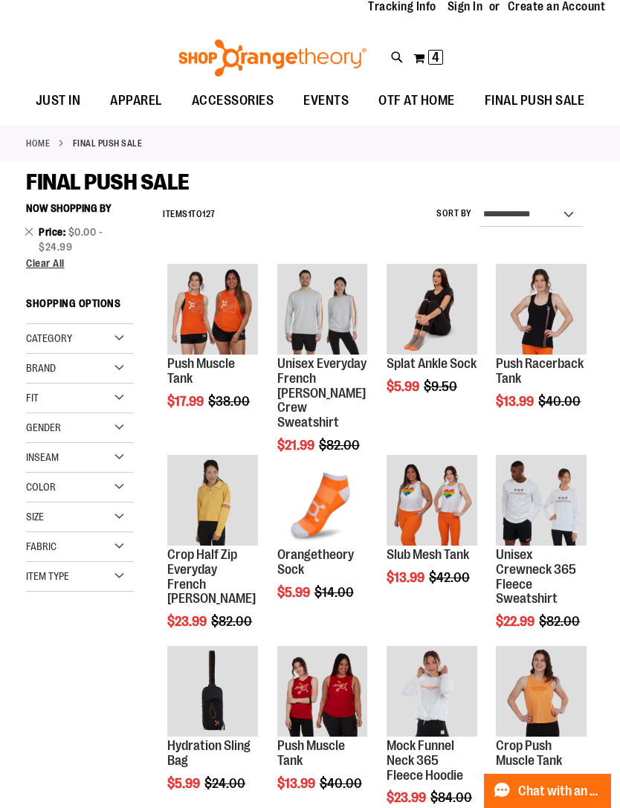
scroll to position [39, 0]
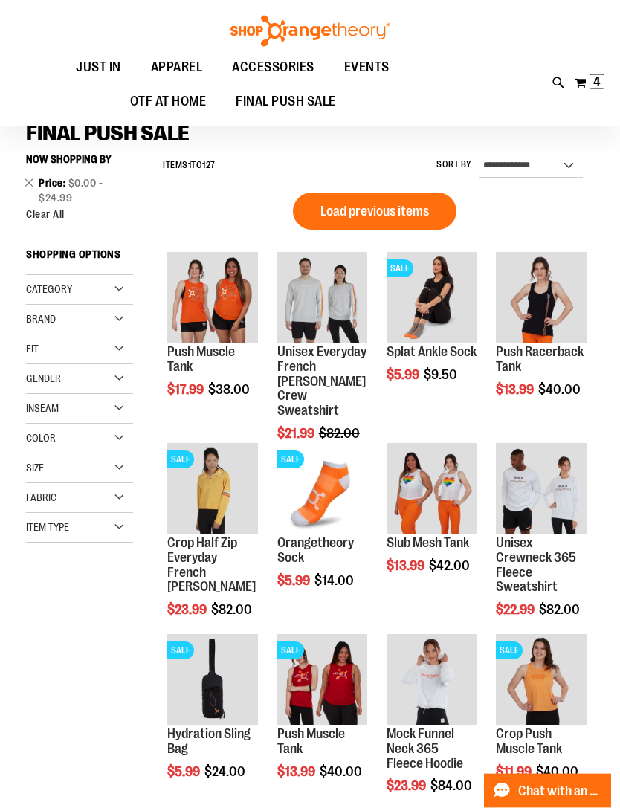
scroll to position [92, 0]
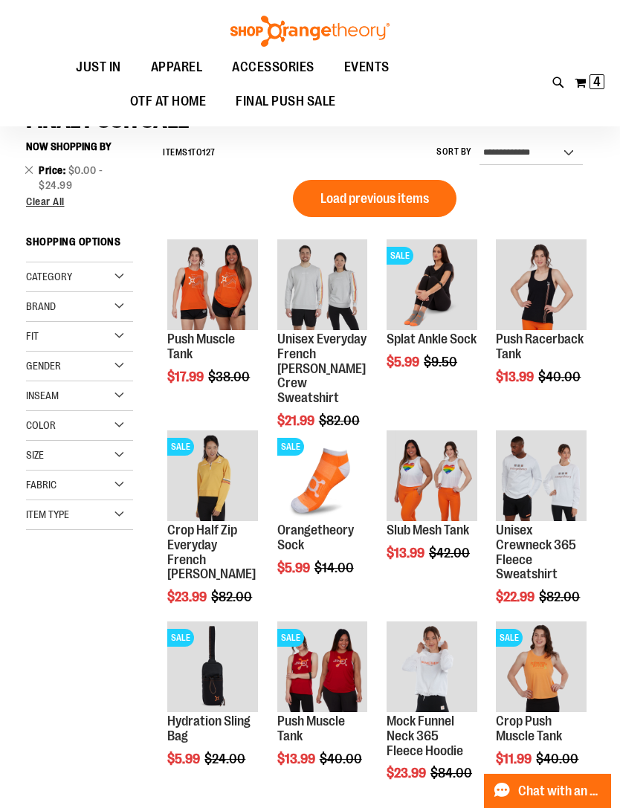
click at [591, 185] on div "**********" at bounding box center [374, 774] width 438 height 1281
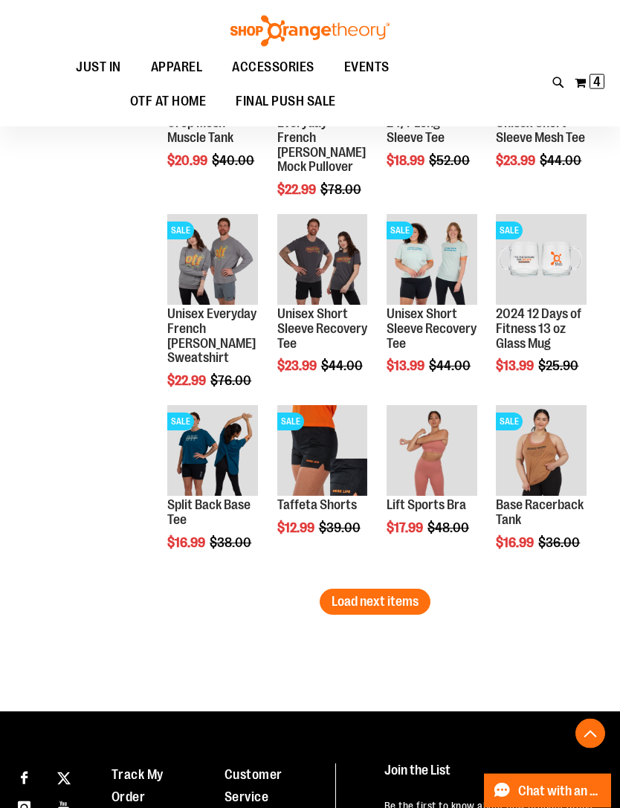
scroll to position [1454, 0]
click at [392, 600] on span "Load next items" at bounding box center [374, 601] width 87 height 15
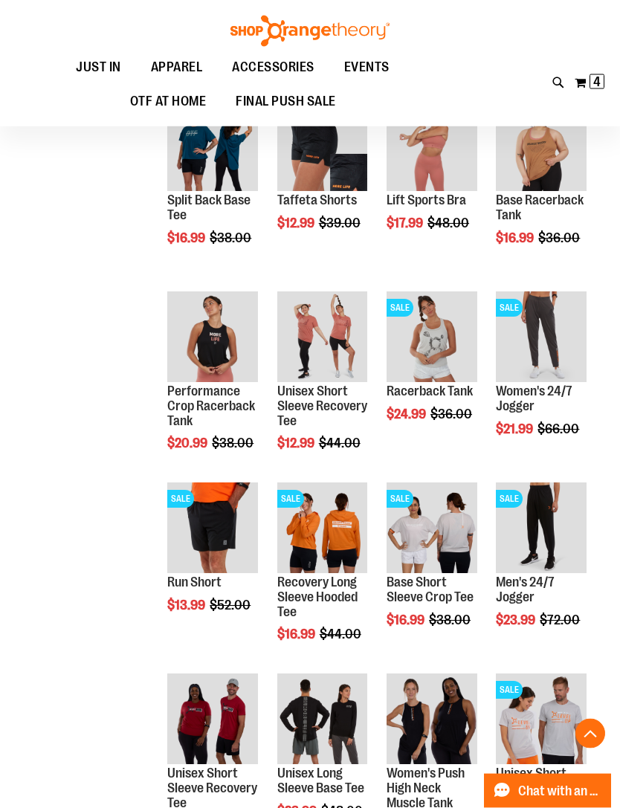
scroll to position [1759, 0]
click at [345, 481] on button "Add to Cart" at bounding box center [276, 499] width 163 height 37
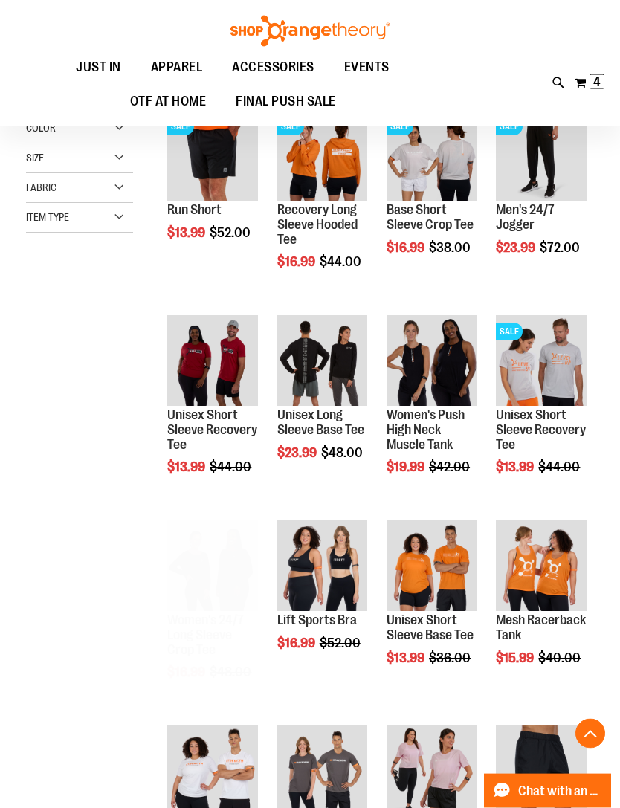
scroll to position [389, 0]
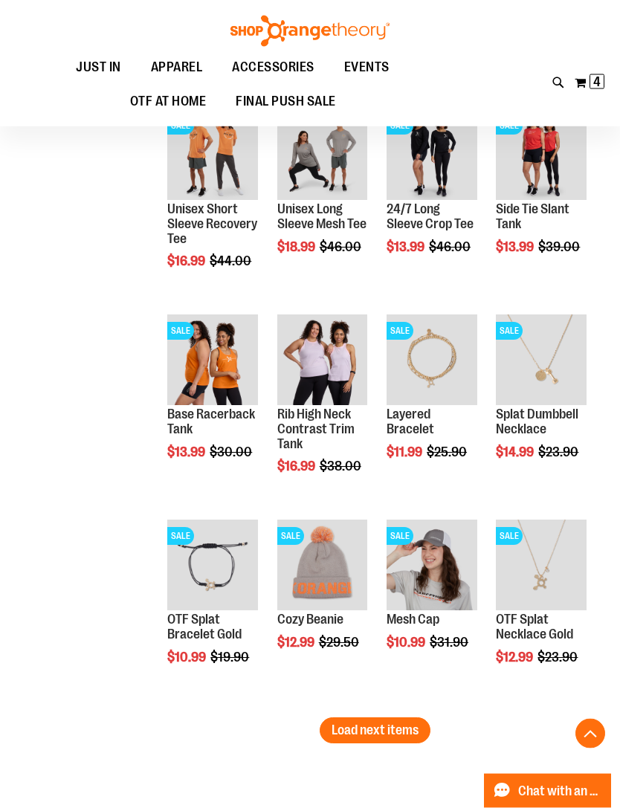
scroll to position [1416, 0]
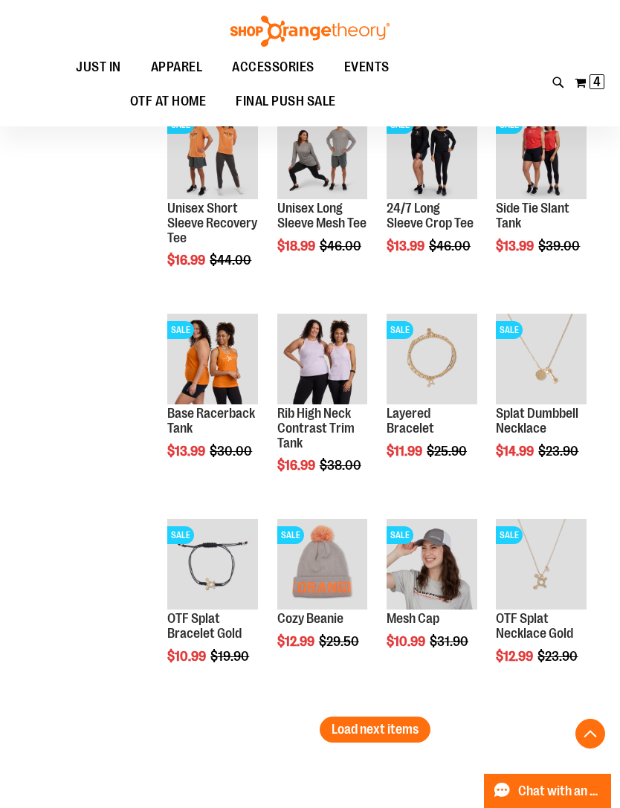
click at [395, 724] on span "Load next items" at bounding box center [374, 728] width 87 height 15
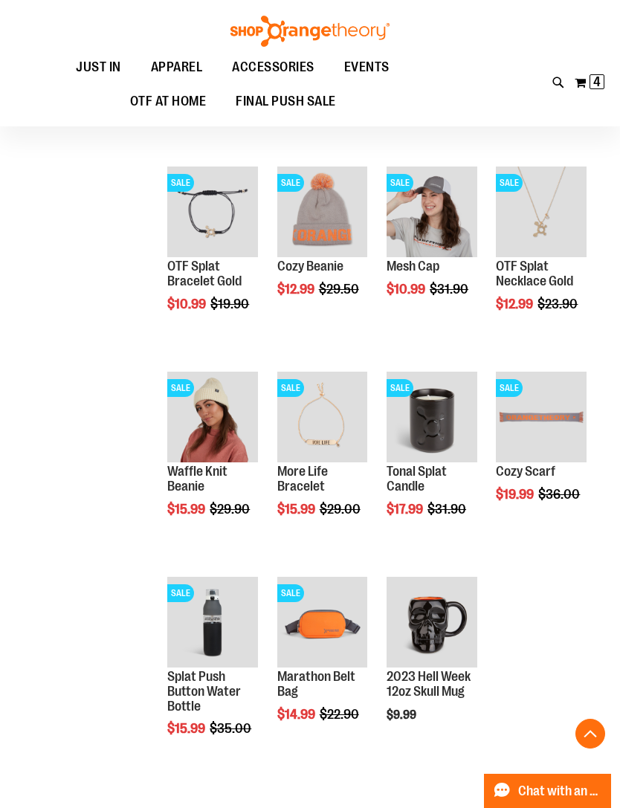
scroll to position [1767, 0]
